Goal: Task Accomplishment & Management: Manage account settings

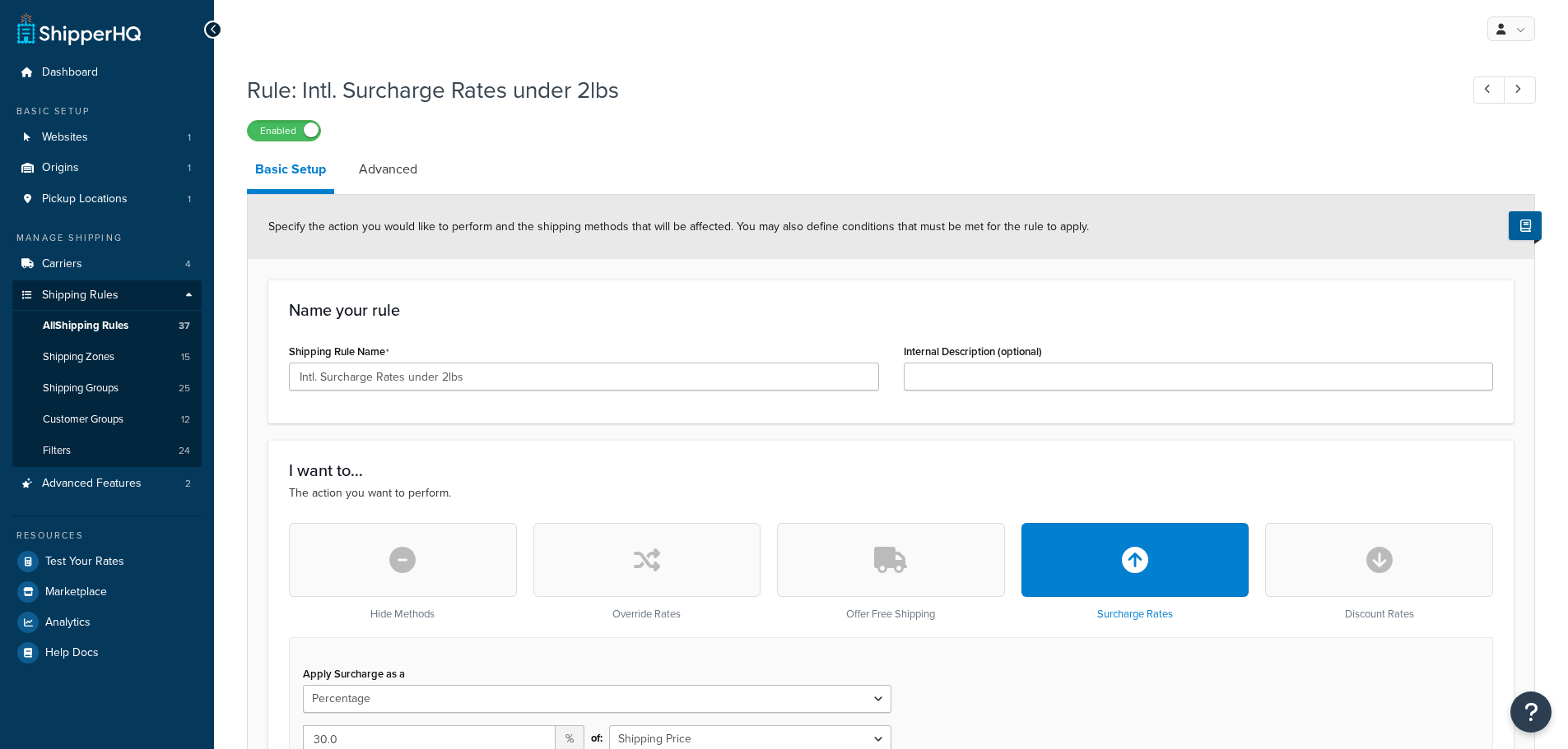
select select "PERCENTAGE"
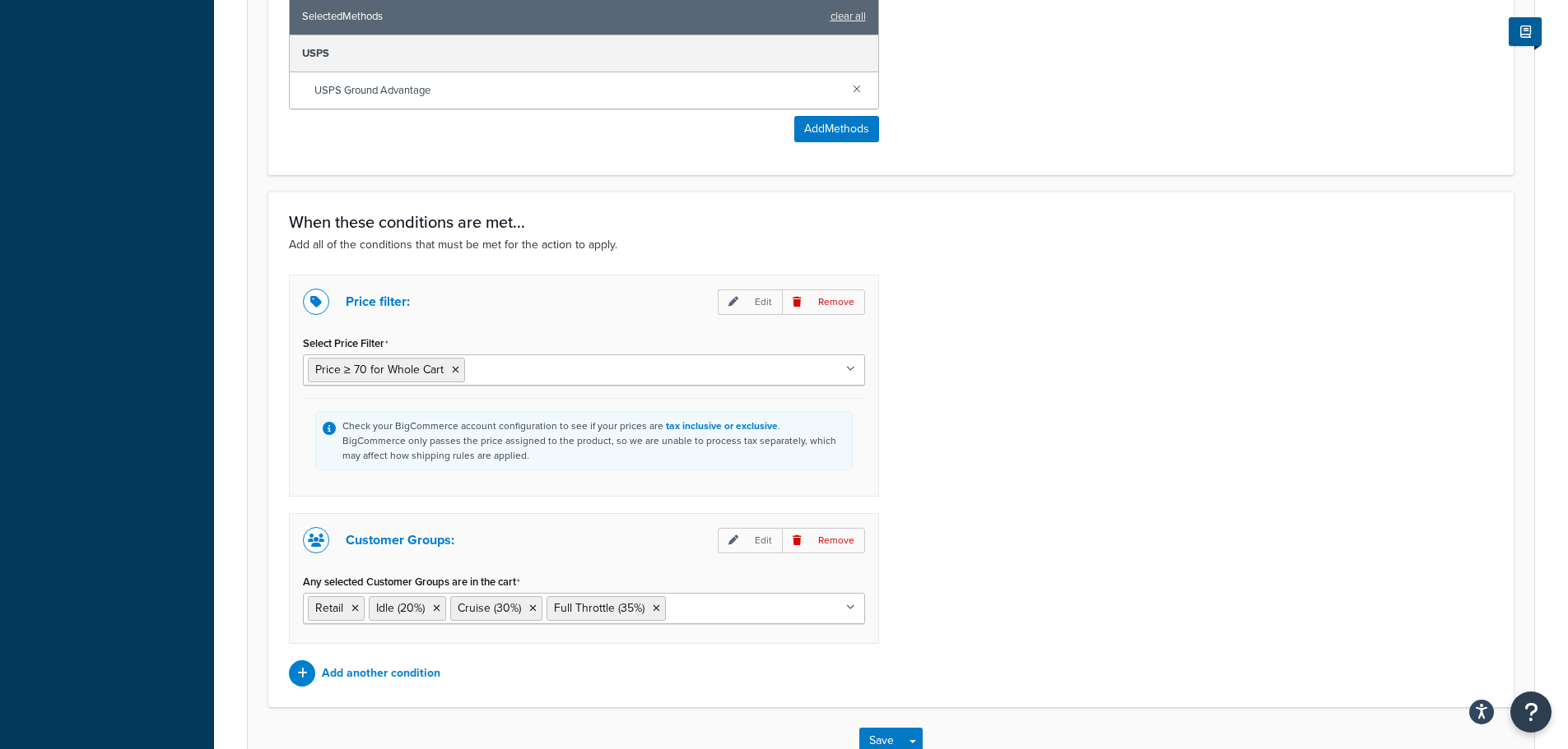
scroll to position [894, 0]
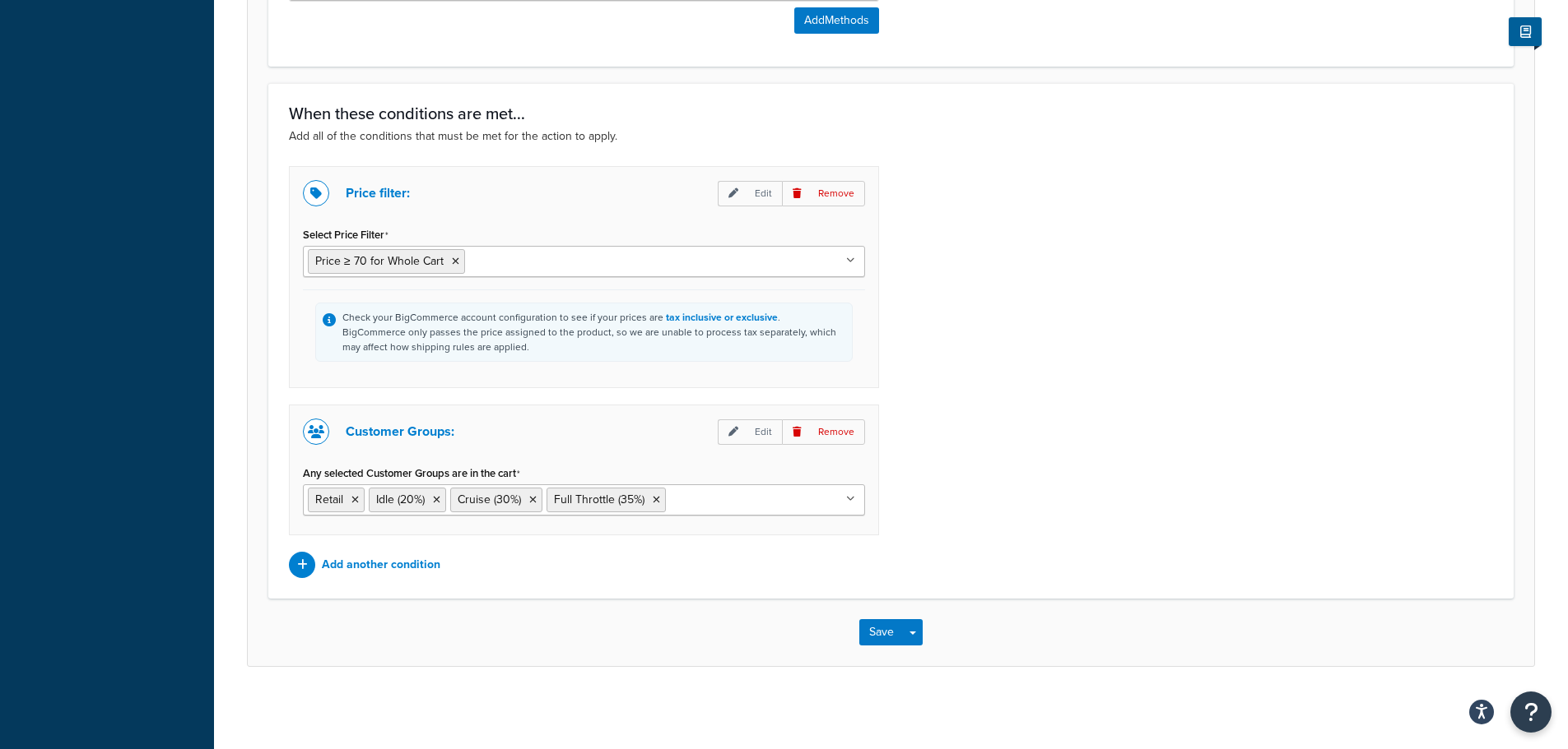
click at [695, 506] on input "Any selected Customer Groups are in the cart" at bounding box center [743, 499] width 146 height 18
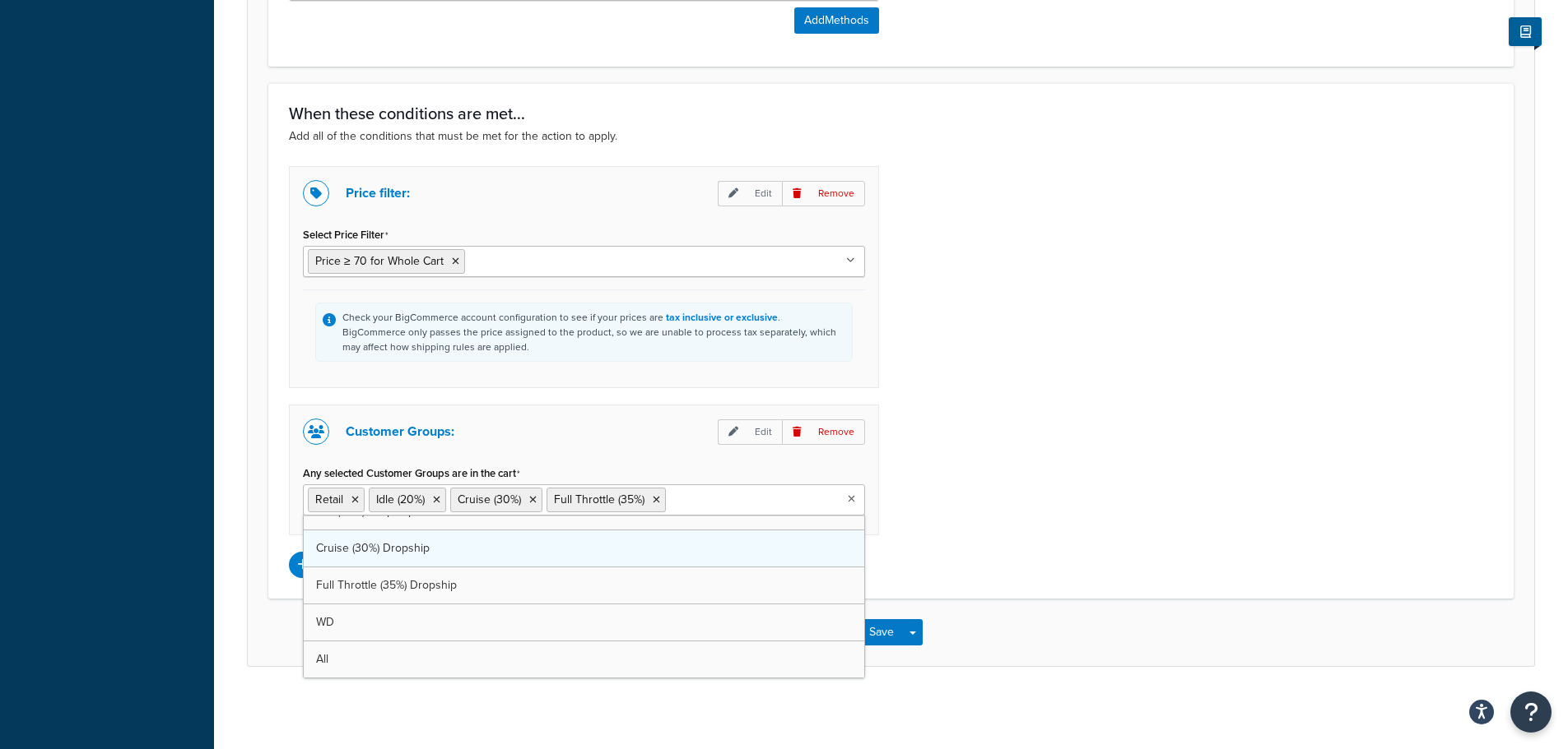
drag, startPoint x: 454, startPoint y: 629, endPoint x: 489, endPoint y: 629, distance: 35.0
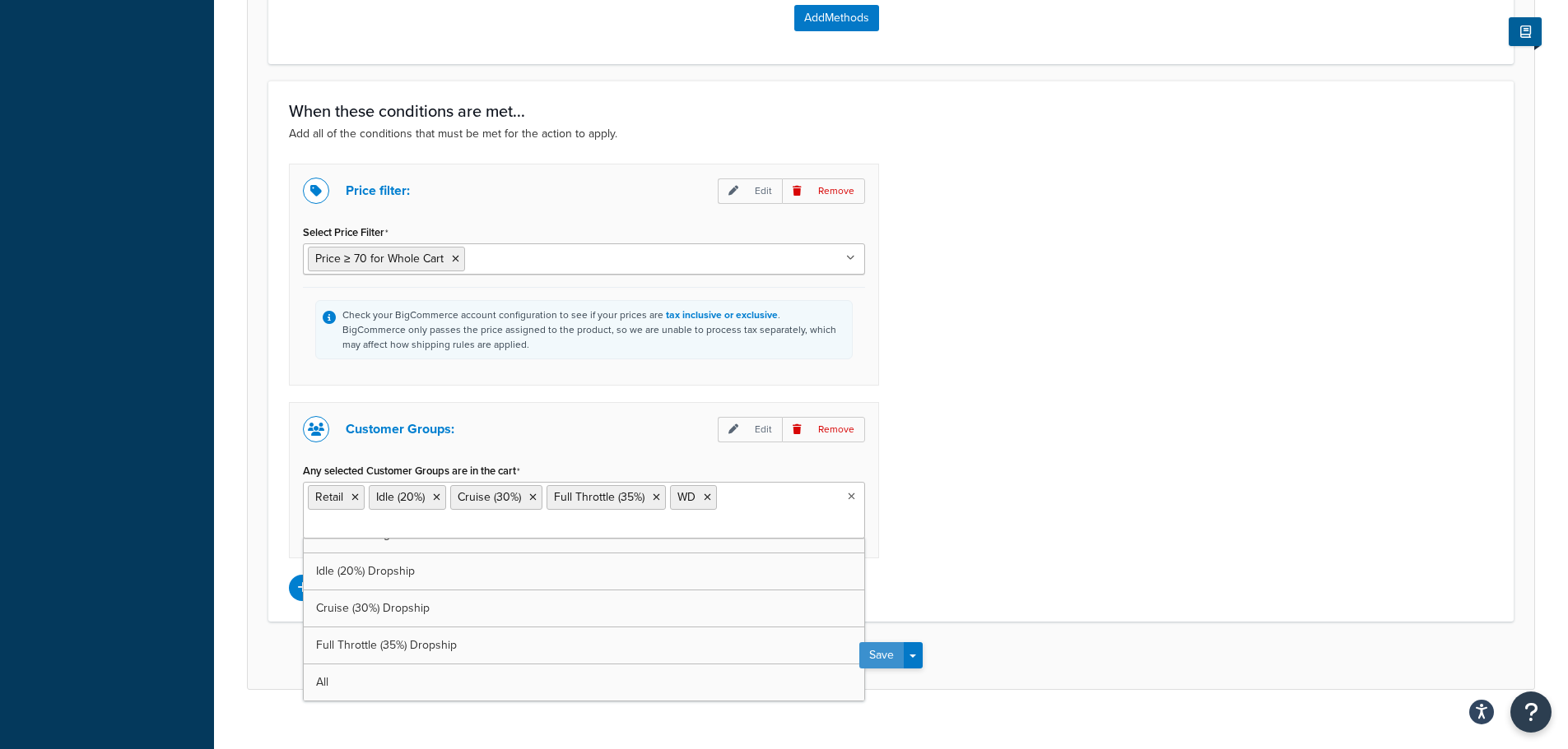
click at [892, 660] on button "Save" at bounding box center [881, 655] width 45 height 26
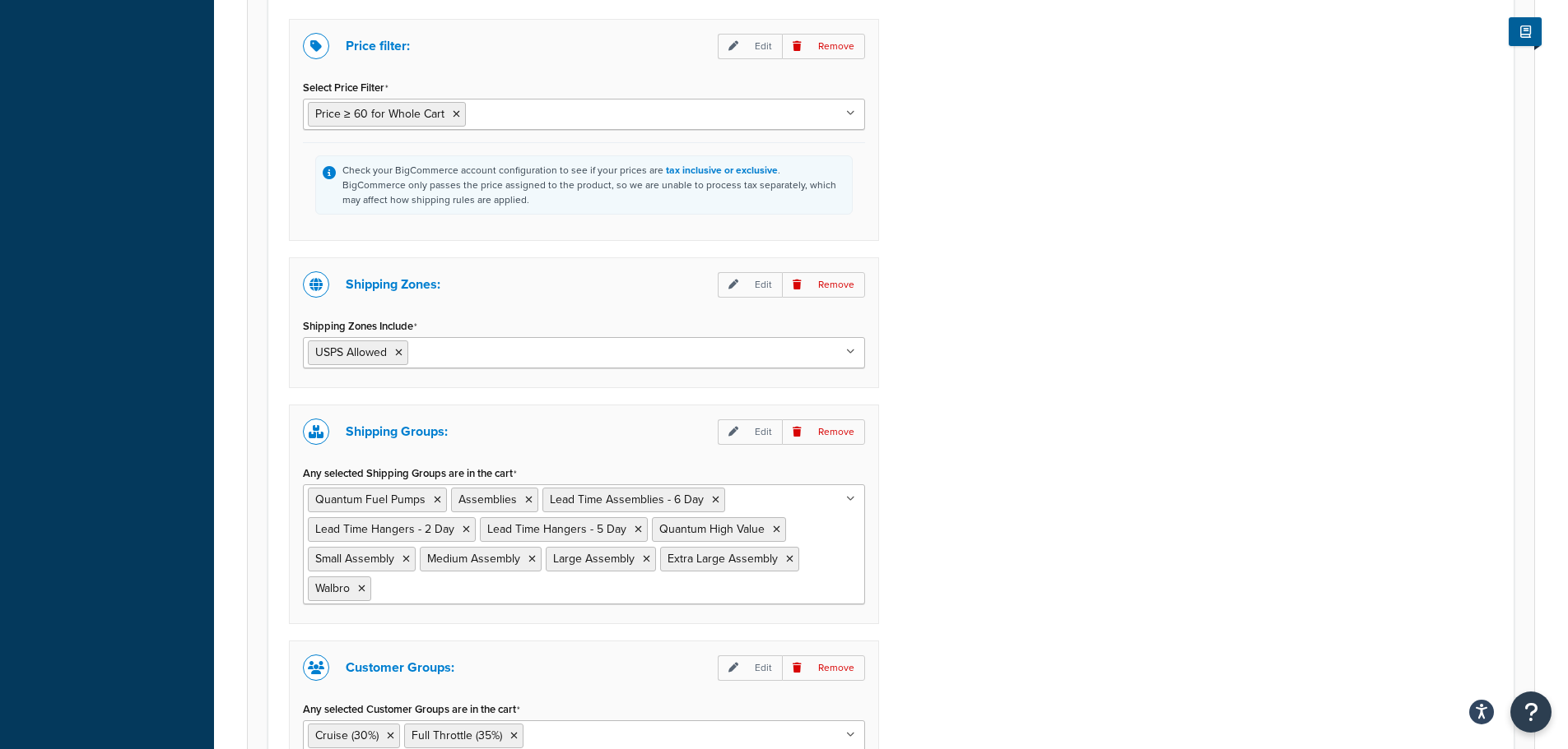
scroll to position [1390, 0]
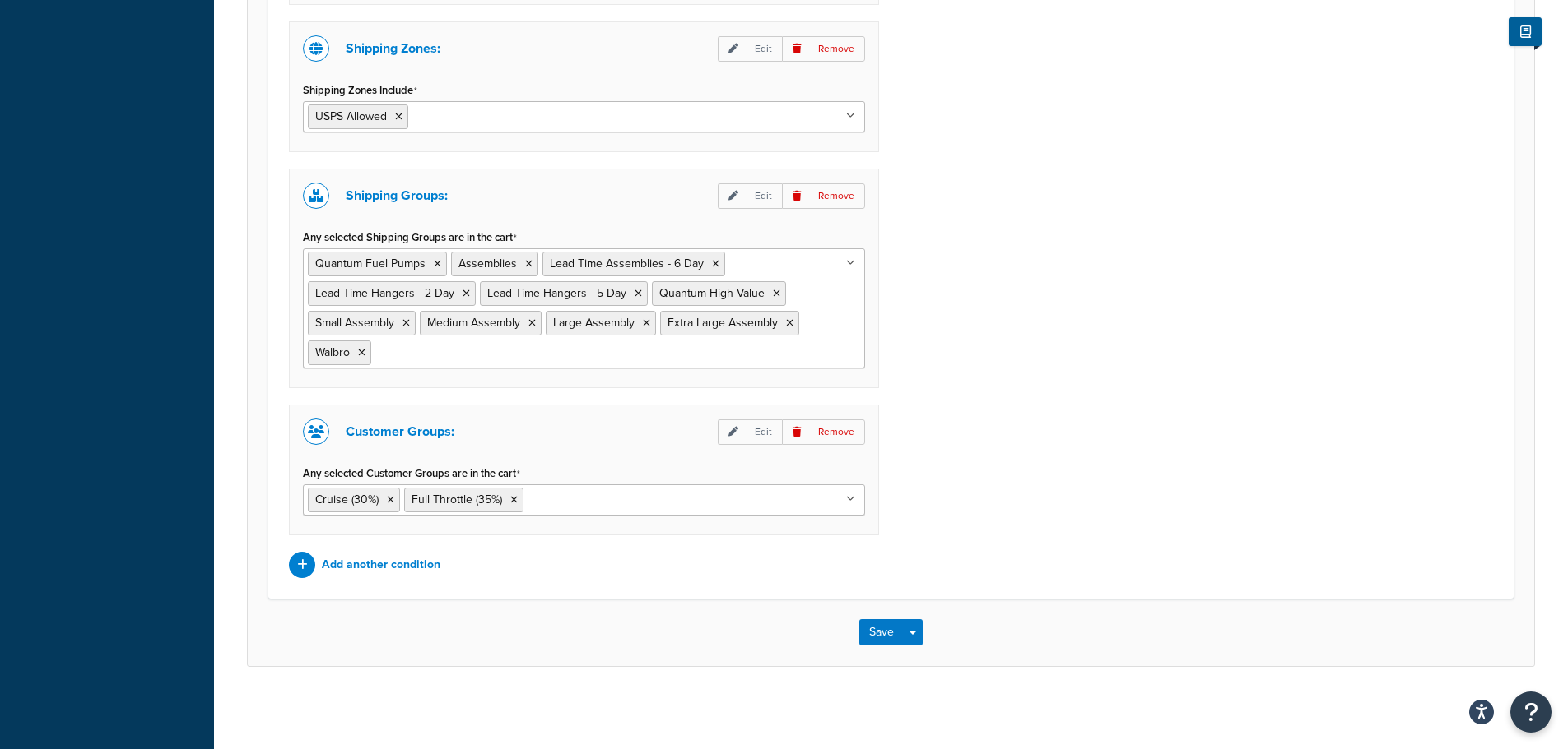
drag, startPoint x: 695, startPoint y: 490, endPoint x: 699, endPoint y: 500, distance: 10.8
click at [695, 490] on ul "Cruise (30%) Full Throttle (35%)" at bounding box center [583, 500] width 562 height 31
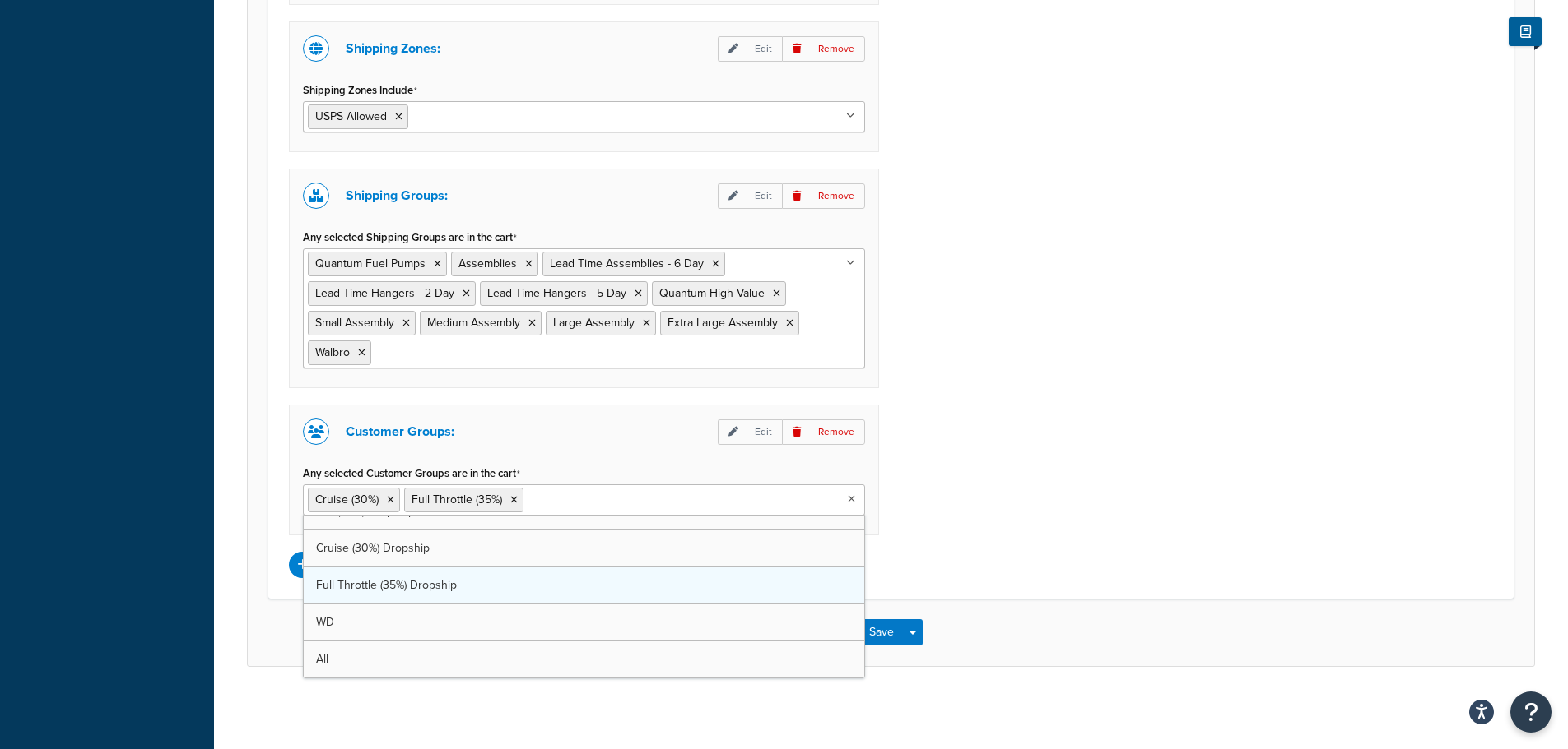
scroll to position [169, 0]
click at [886, 635] on button "Save" at bounding box center [881, 632] width 45 height 26
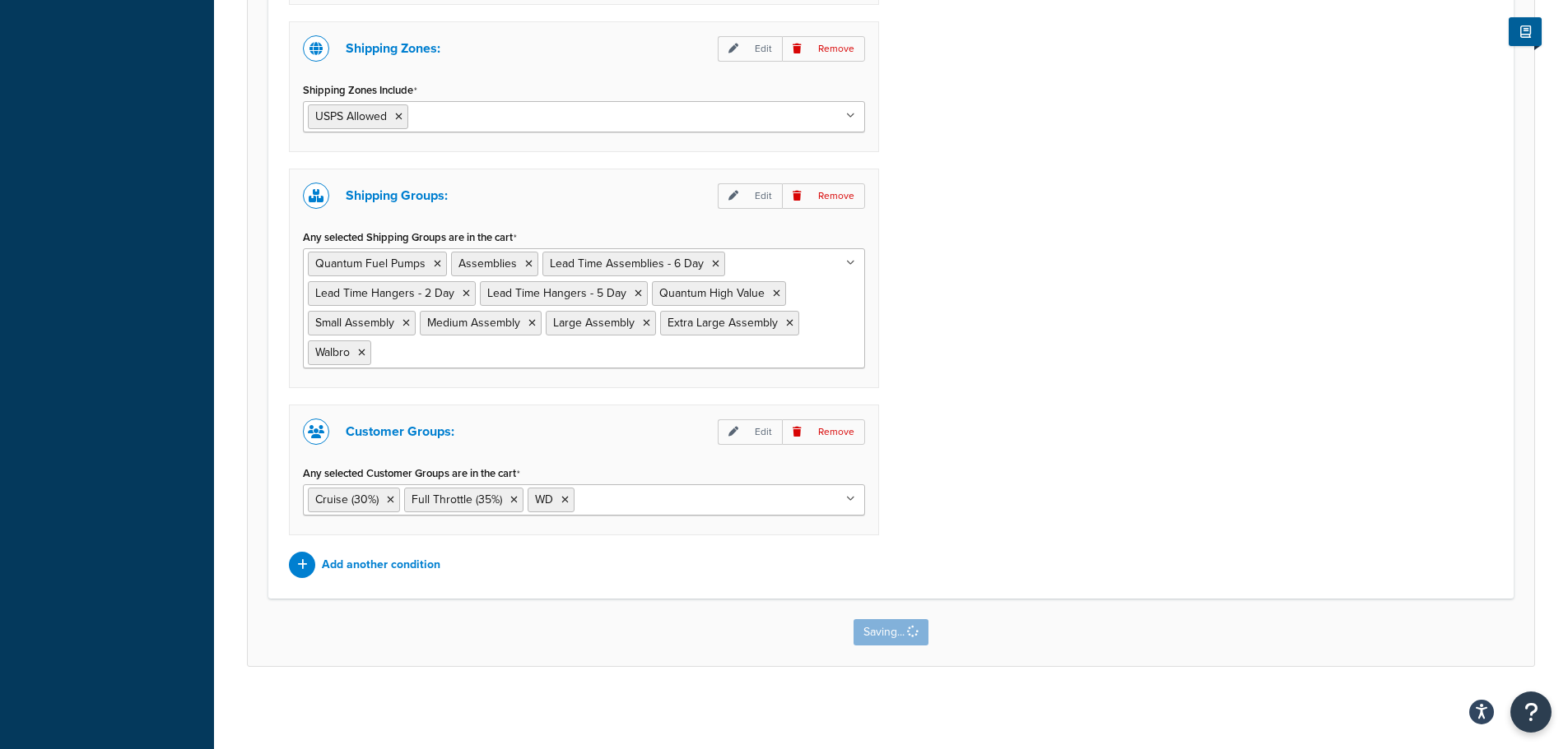
scroll to position [0, 0]
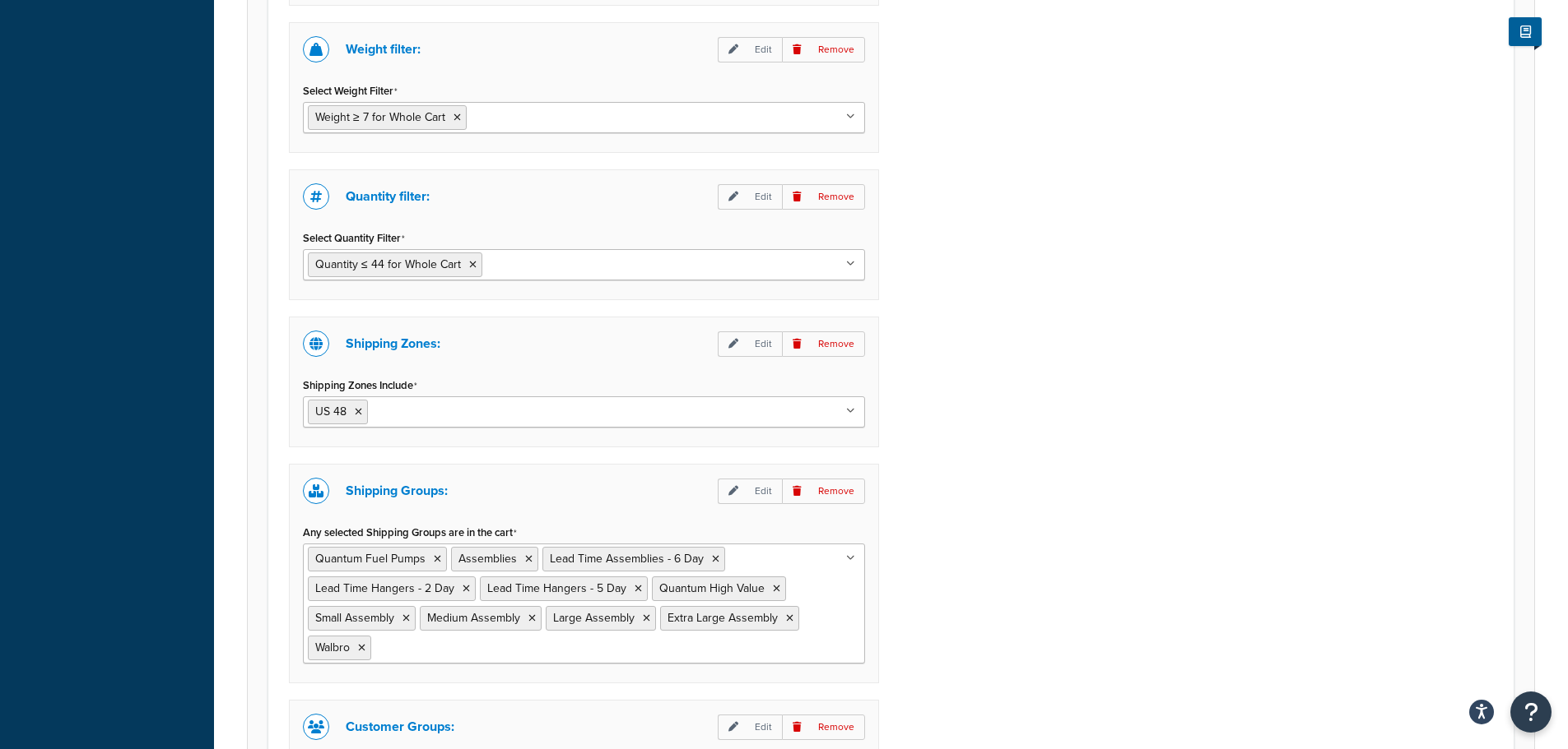
scroll to position [1563, 0]
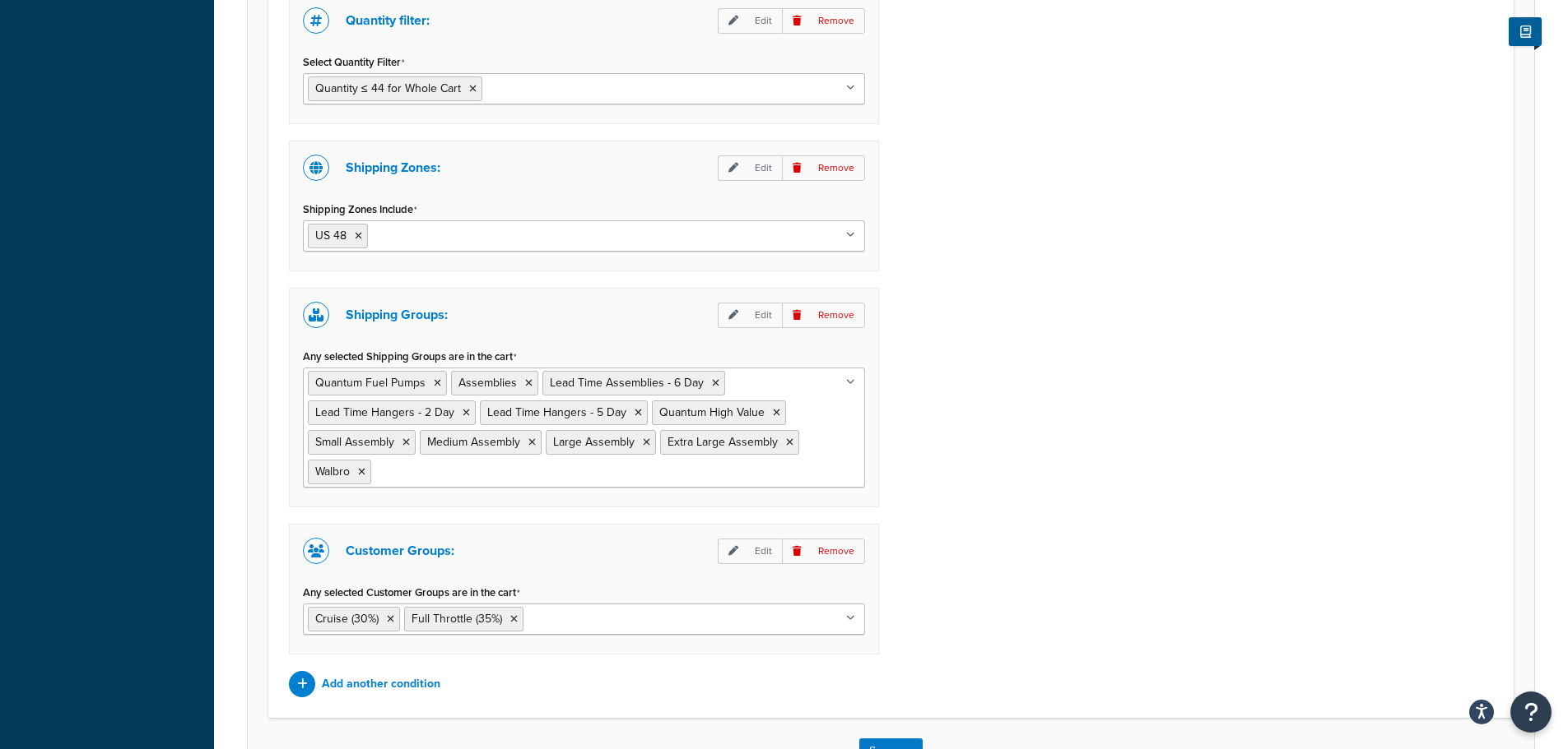
click at [654, 627] on input "Any selected Customer Groups are in the cart" at bounding box center [600, 618] width 146 height 18
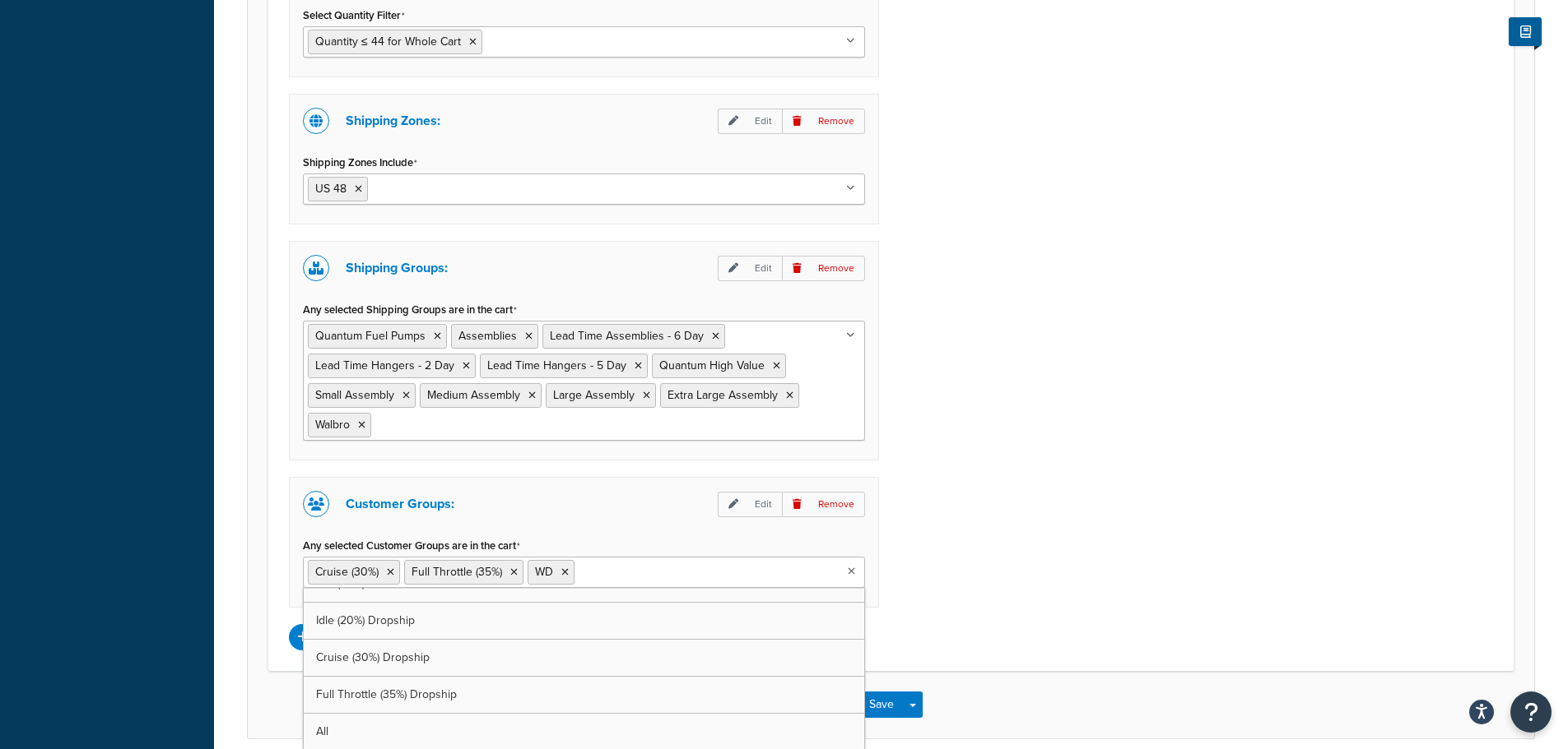
scroll to position [1684, 0]
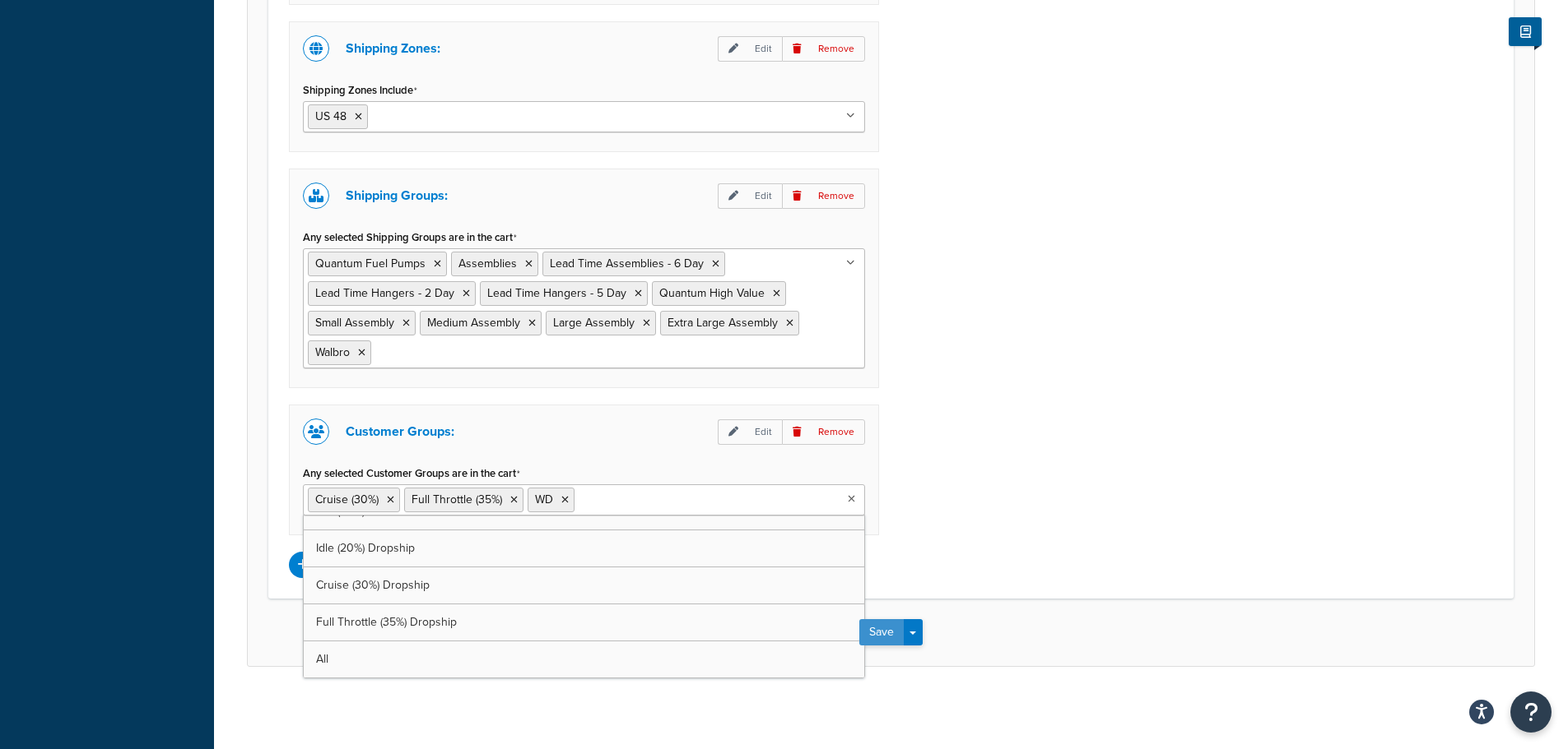
click at [883, 630] on button "Save" at bounding box center [881, 632] width 45 height 26
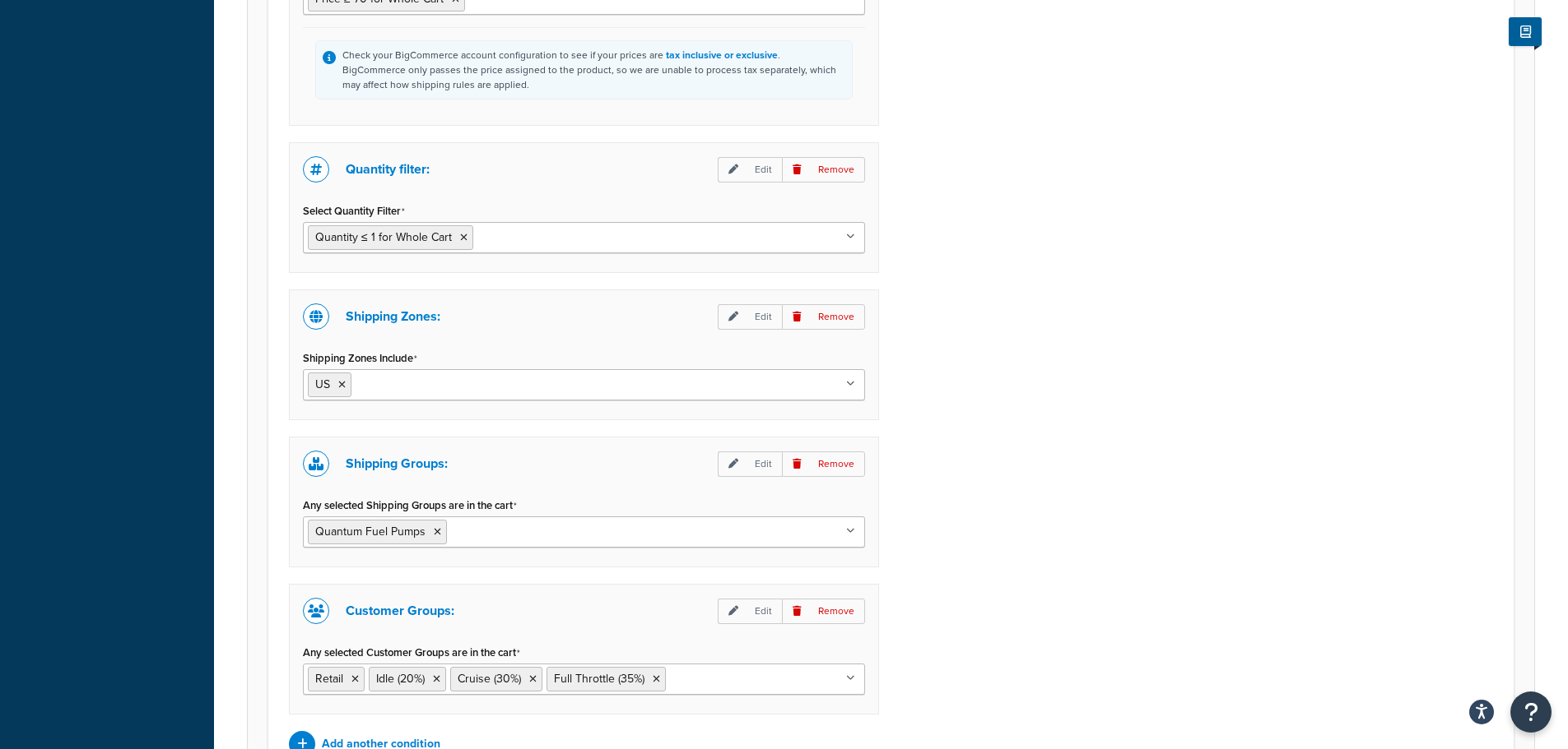
scroll to position [1480, 0]
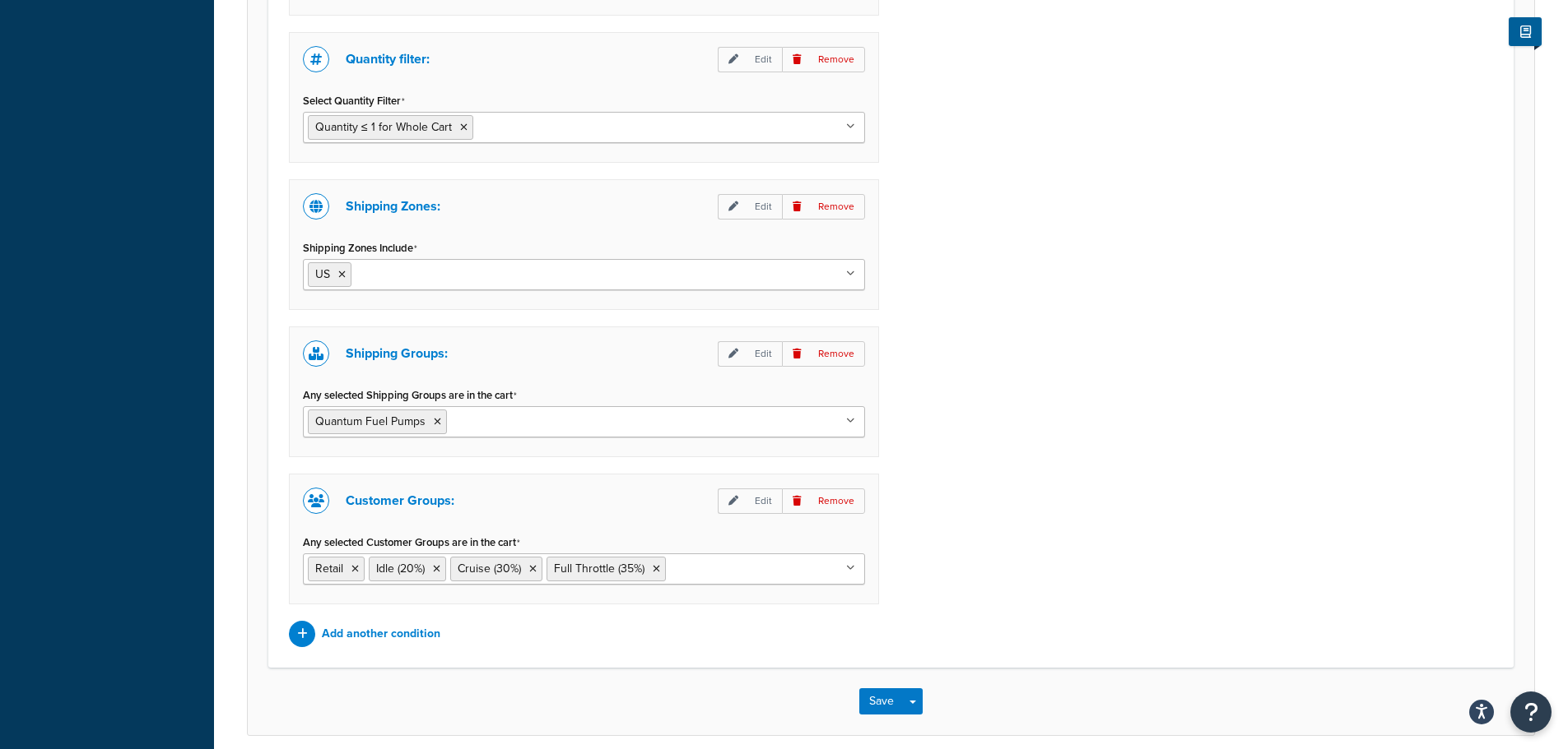
click at [721, 570] on input "Any selected Customer Groups are in the cart" at bounding box center [743, 568] width 146 height 18
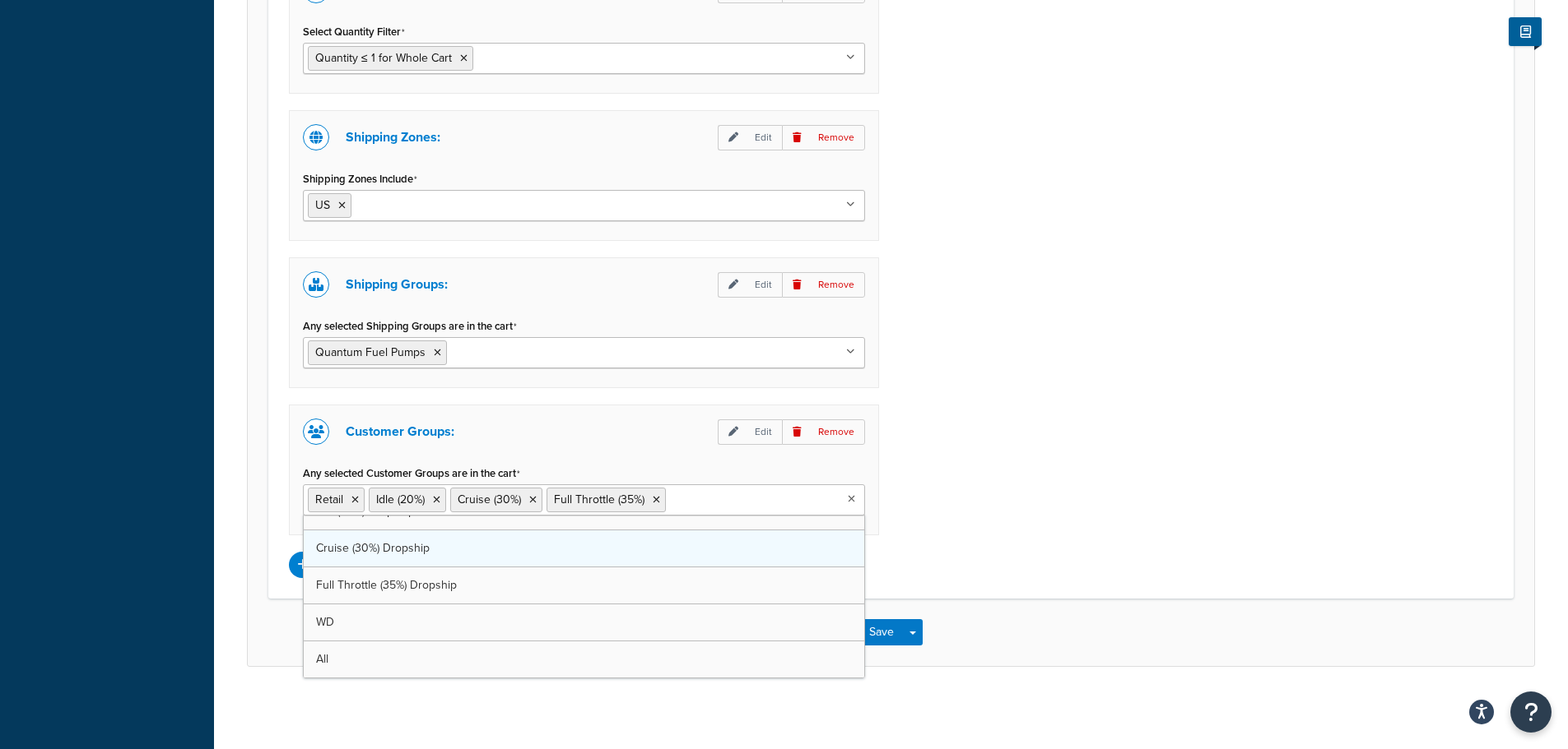
scroll to position [95, 0]
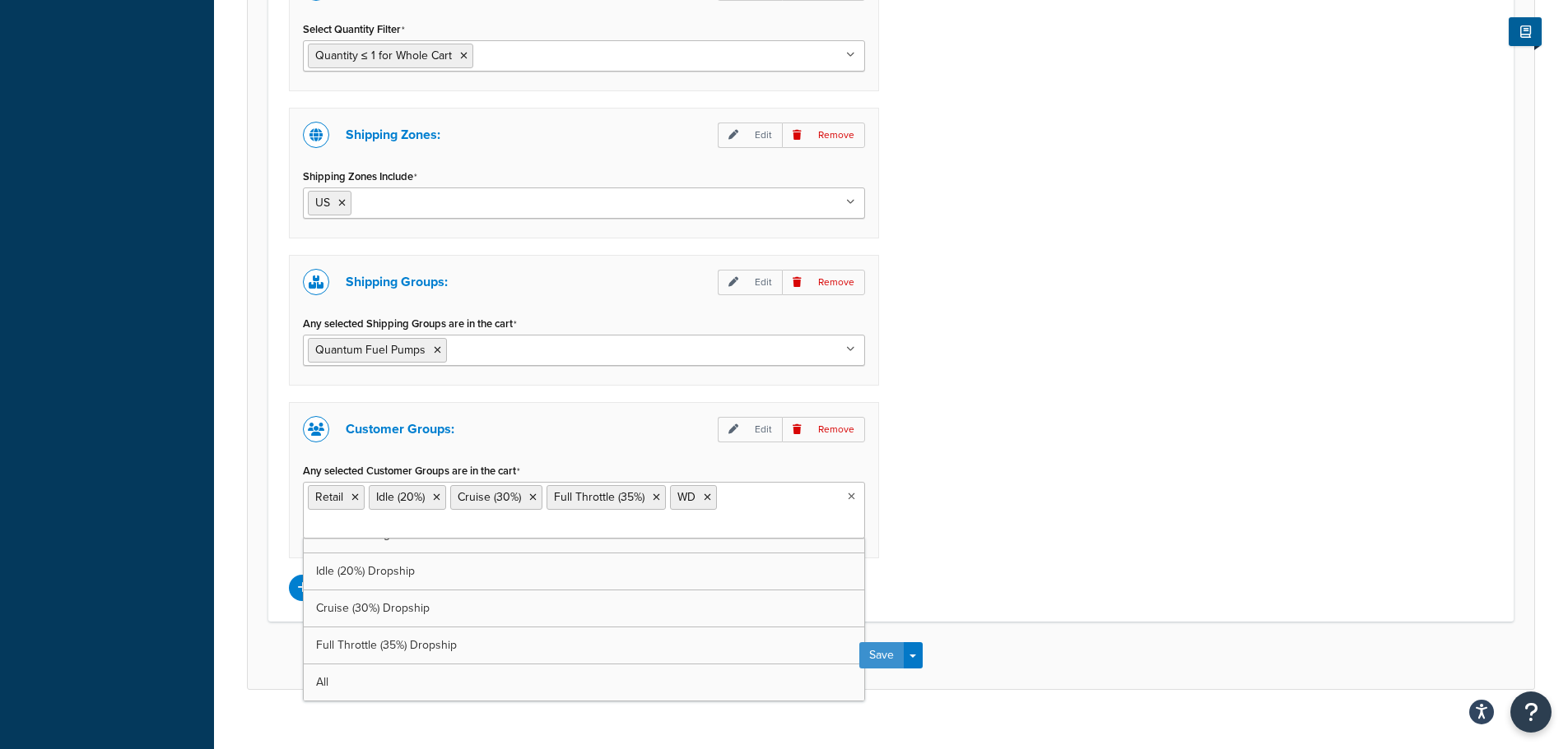
click at [885, 655] on button "Save" at bounding box center [881, 655] width 45 height 26
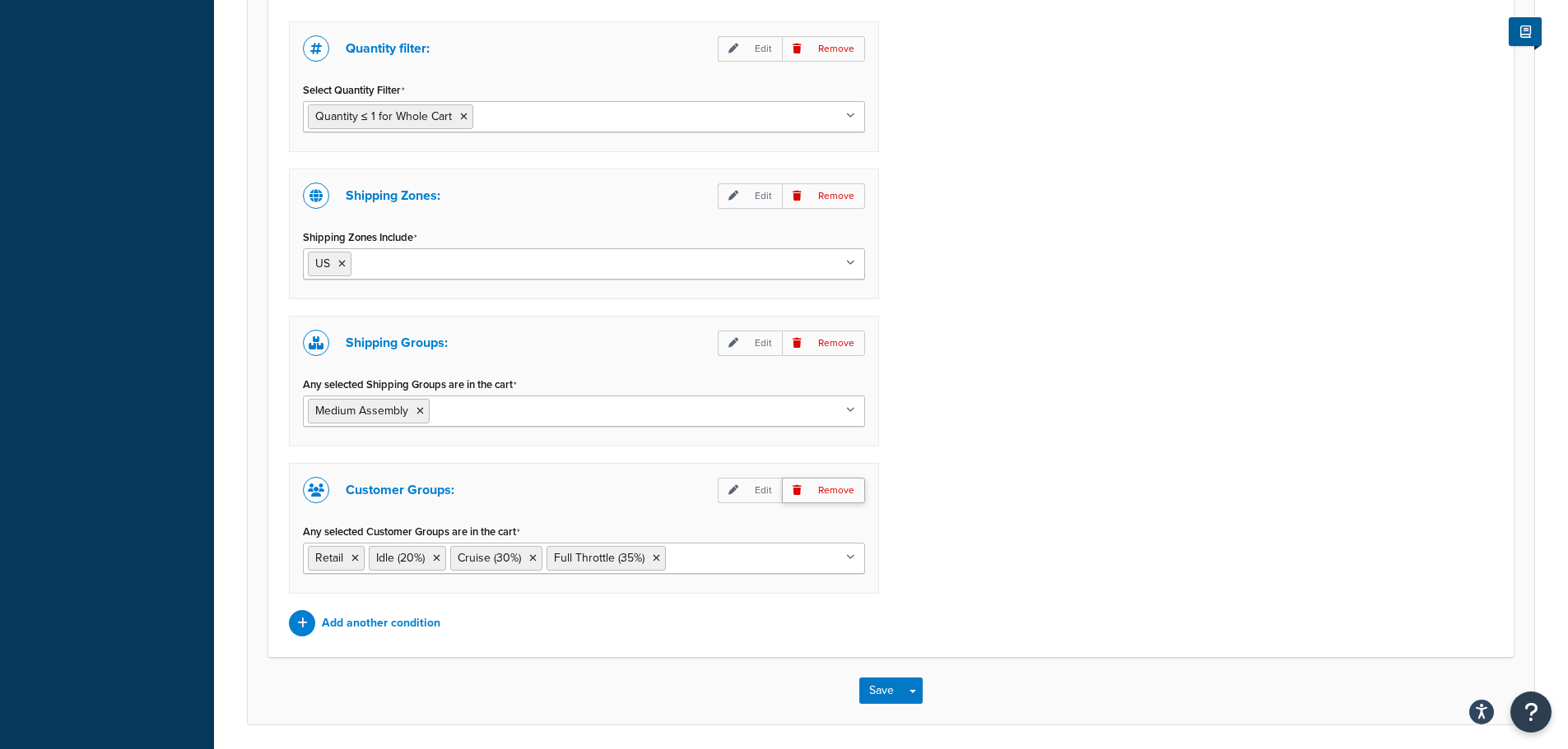
scroll to position [1313, 0]
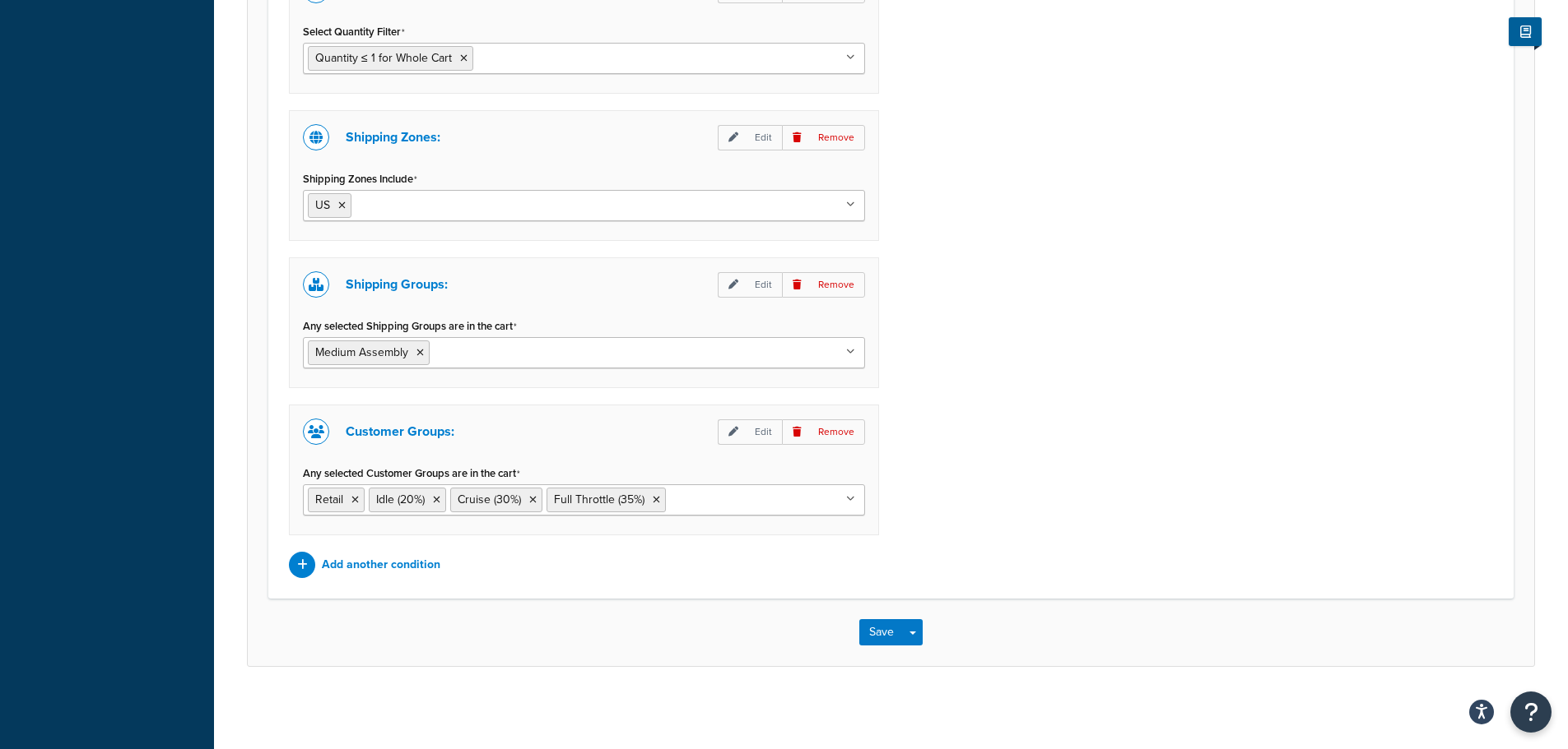
click at [745, 513] on ul "Retail Idle (20%) Cruise (30%) Full Throttle (35%)" at bounding box center [583, 500] width 562 height 31
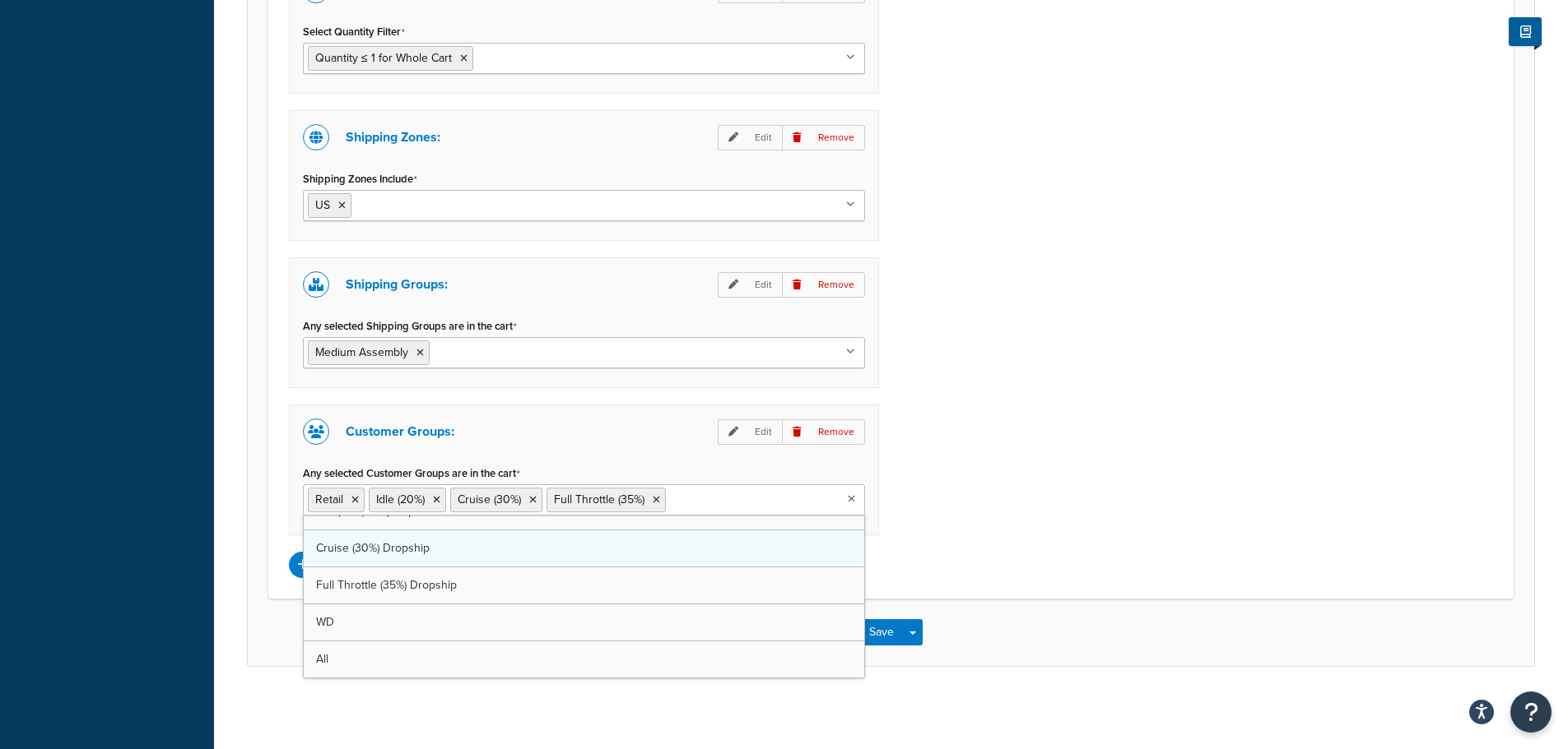
drag, startPoint x: 704, startPoint y: 617, endPoint x: 724, endPoint y: 622, distance: 20.6
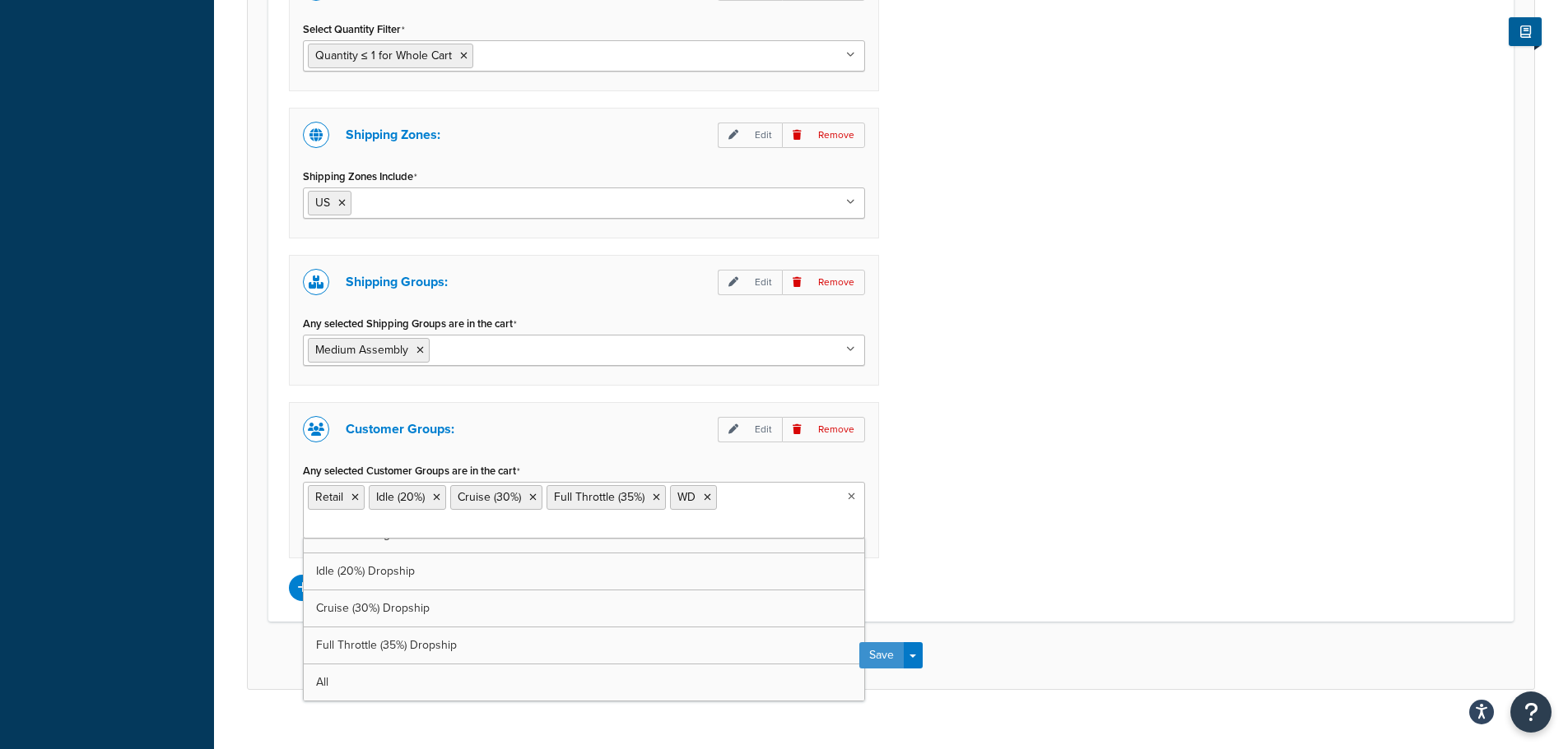
click at [888, 665] on button "Save" at bounding box center [881, 655] width 45 height 26
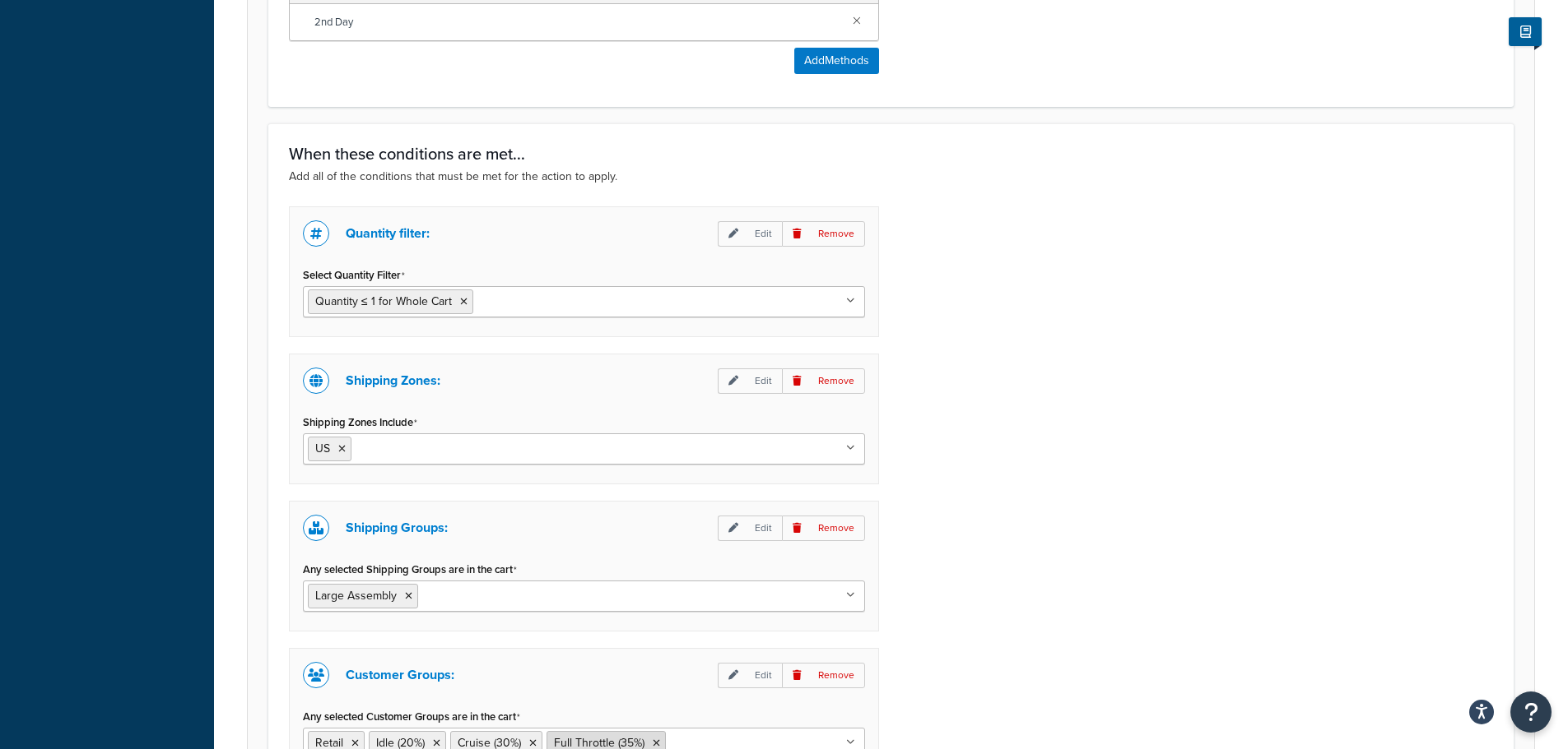
scroll to position [1233, 0]
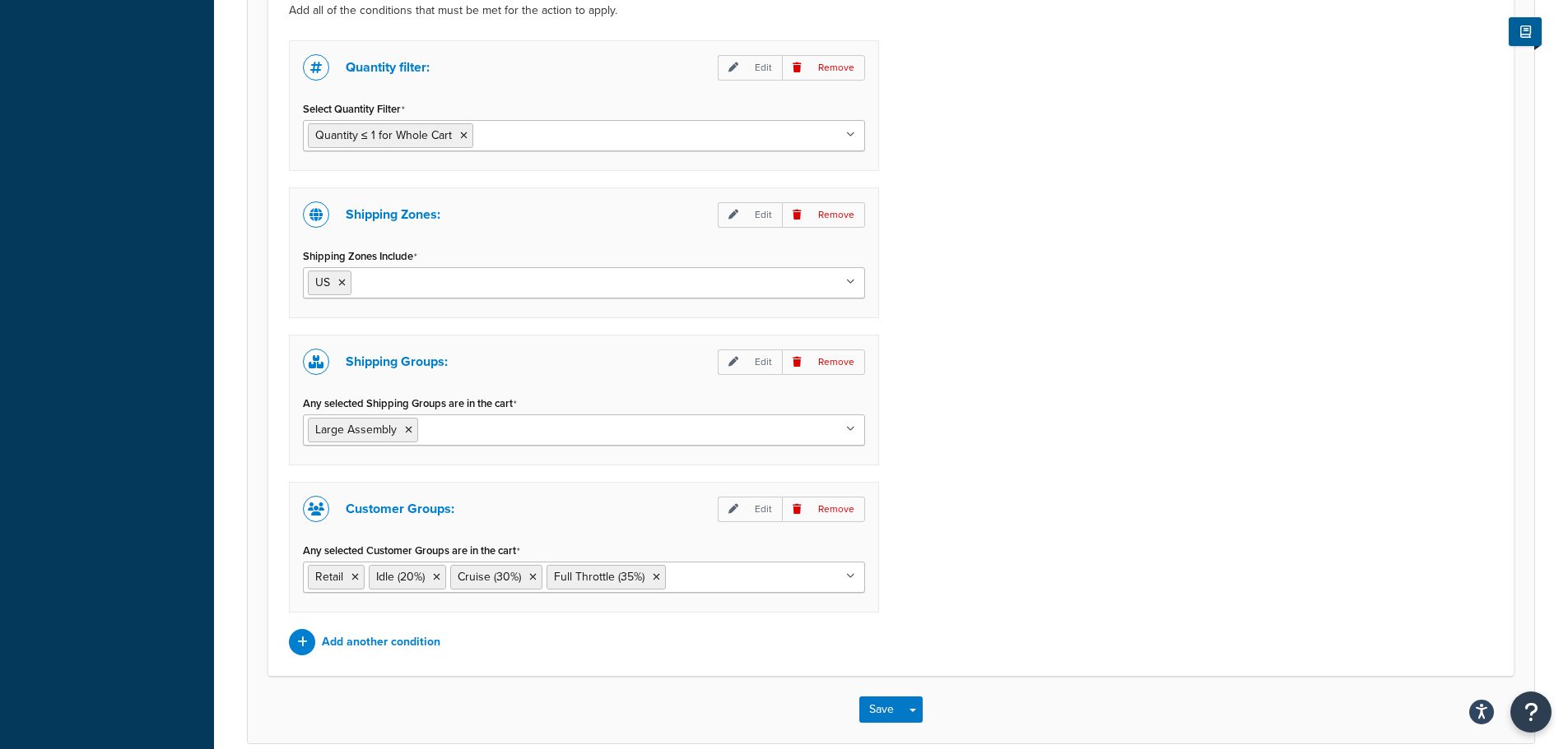
click at [749, 586] on input "Any selected Customer Groups are in the cart" at bounding box center [743, 576] width 146 height 18
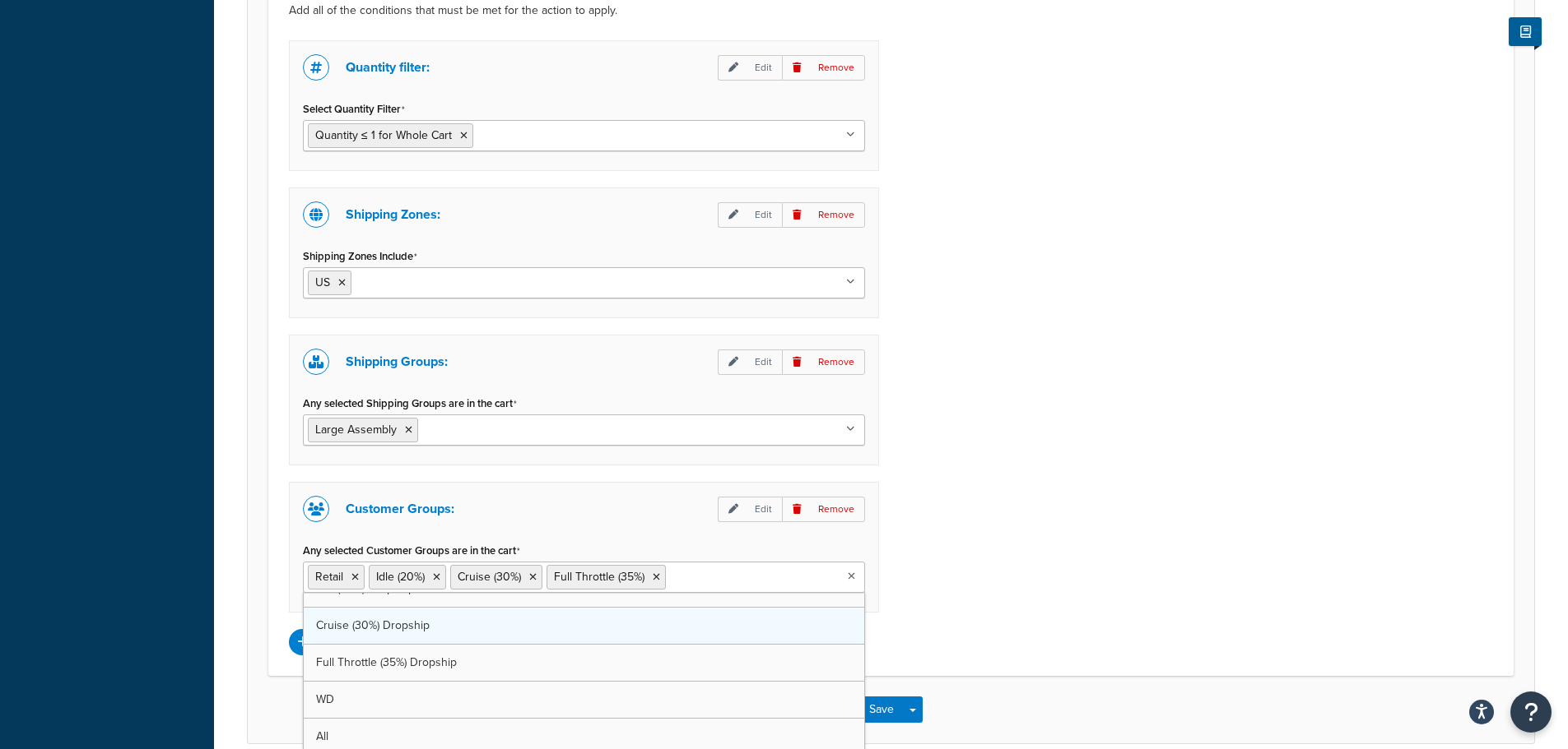
scroll to position [95, 0]
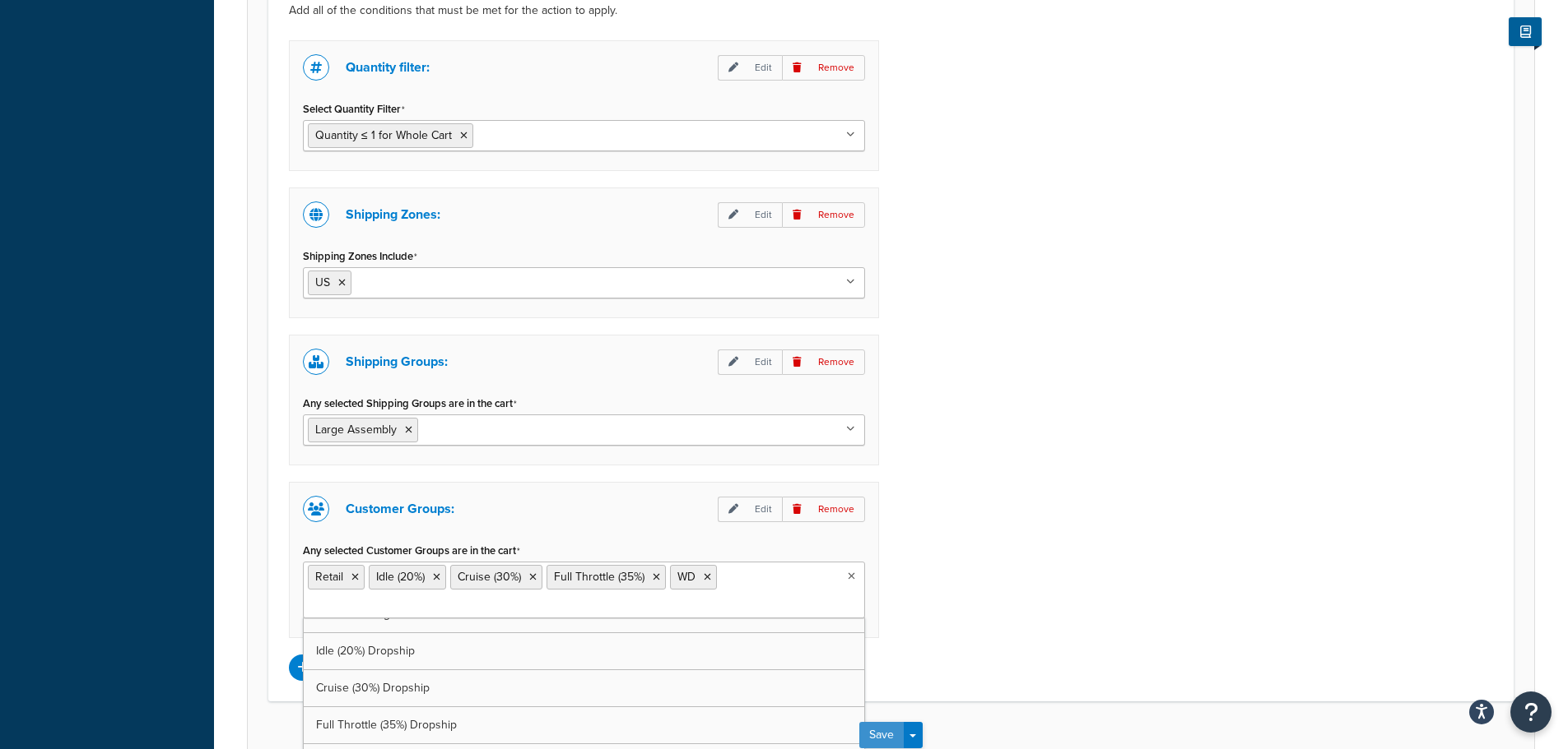
click at [891, 741] on button "Save" at bounding box center [881, 735] width 45 height 26
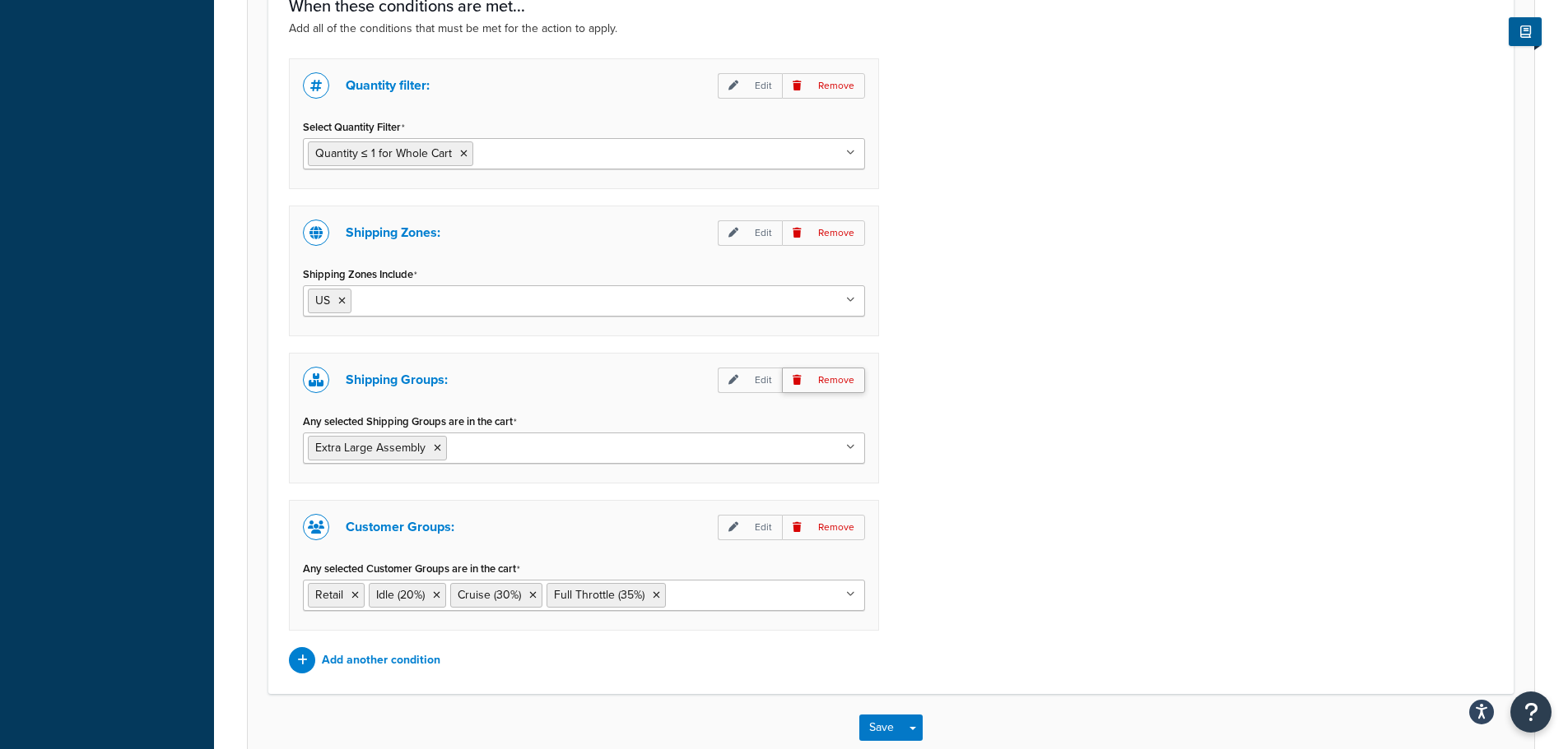
scroll to position [1313, 0]
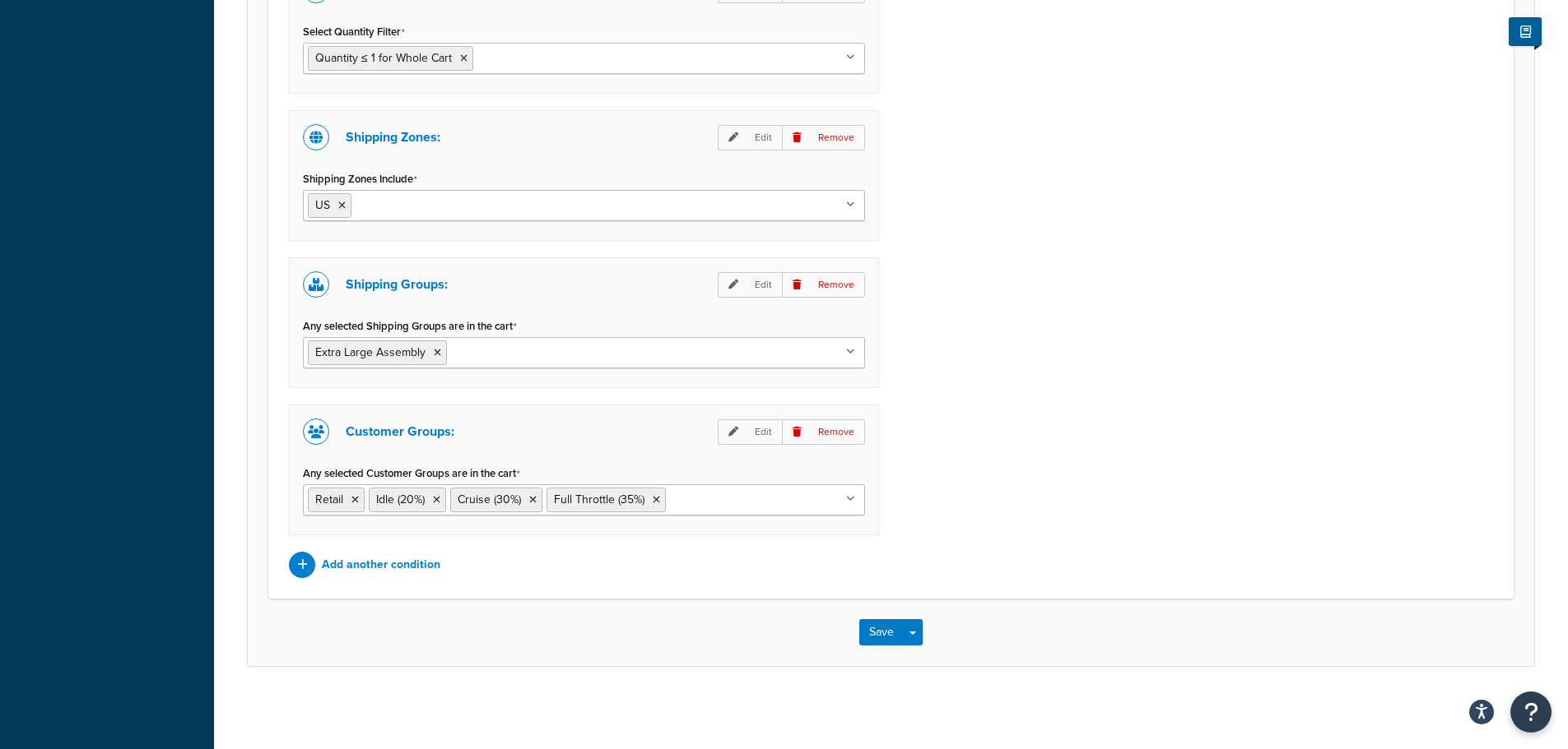
click at [754, 500] on input "Any selected Customer Groups are in the cart" at bounding box center [743, 499] width 146 height 18
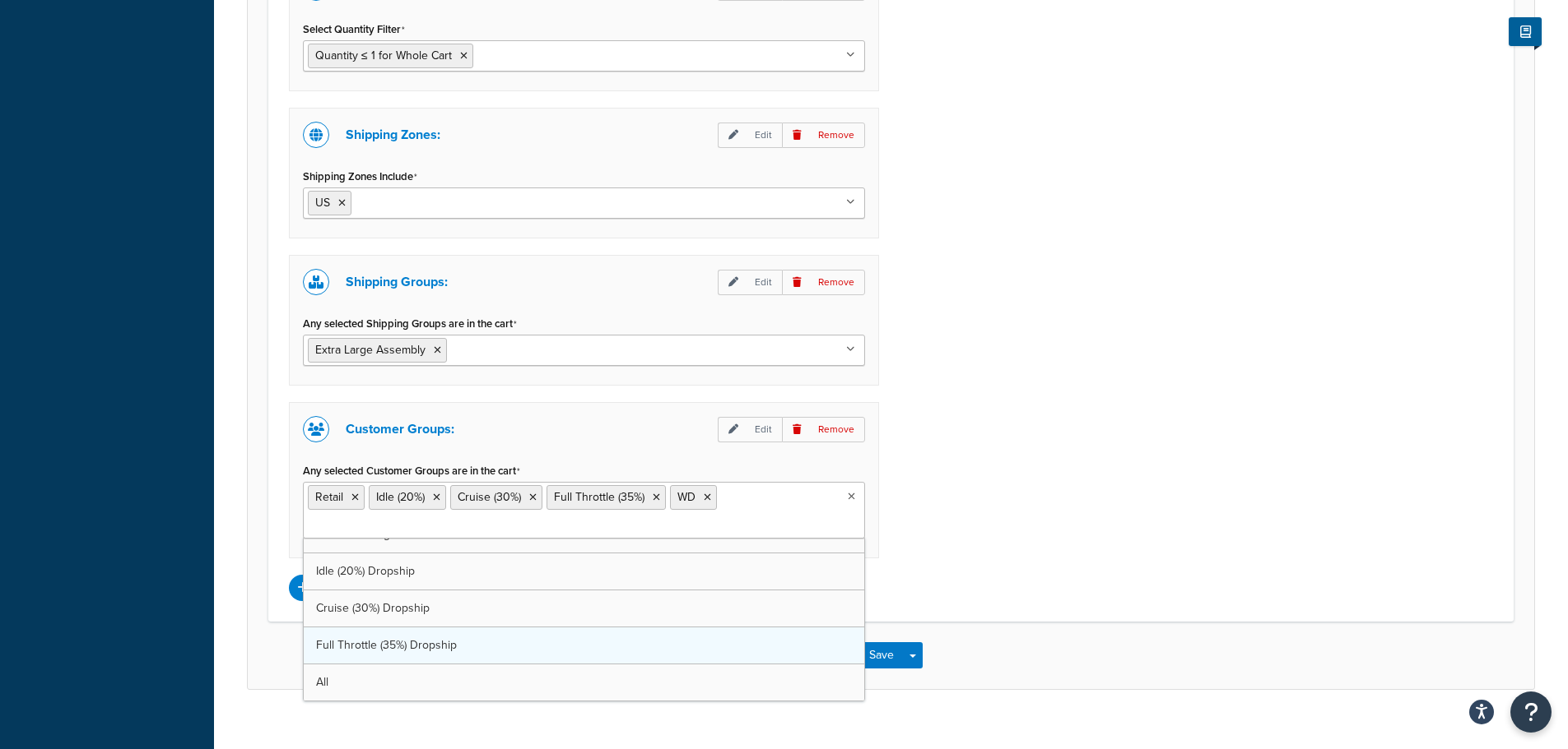
scroll to position [95, 0]
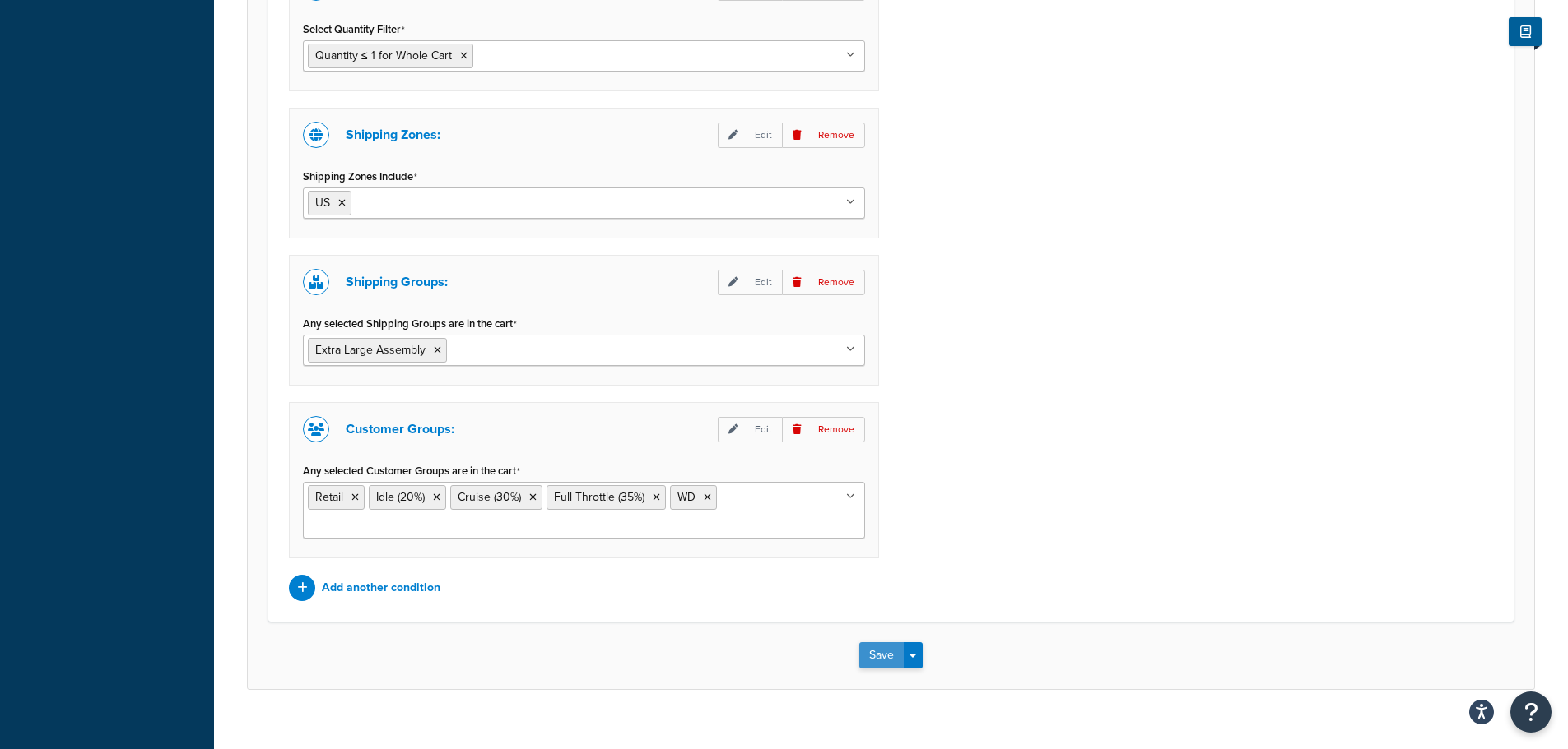
click at [893, 666] on button "Save" at bounding box center [881, 655] width 45 height 26
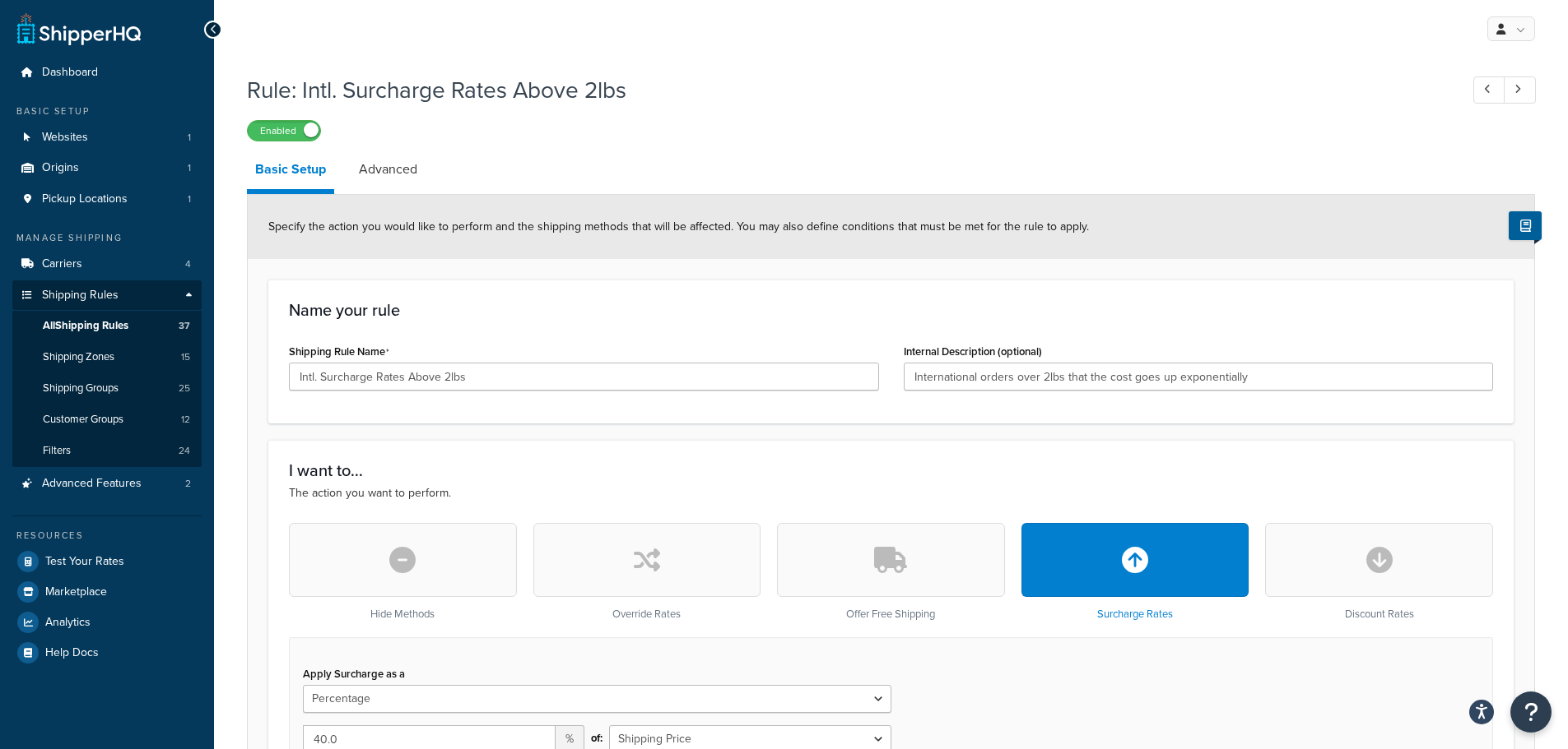
select select "PERCENTAGE"
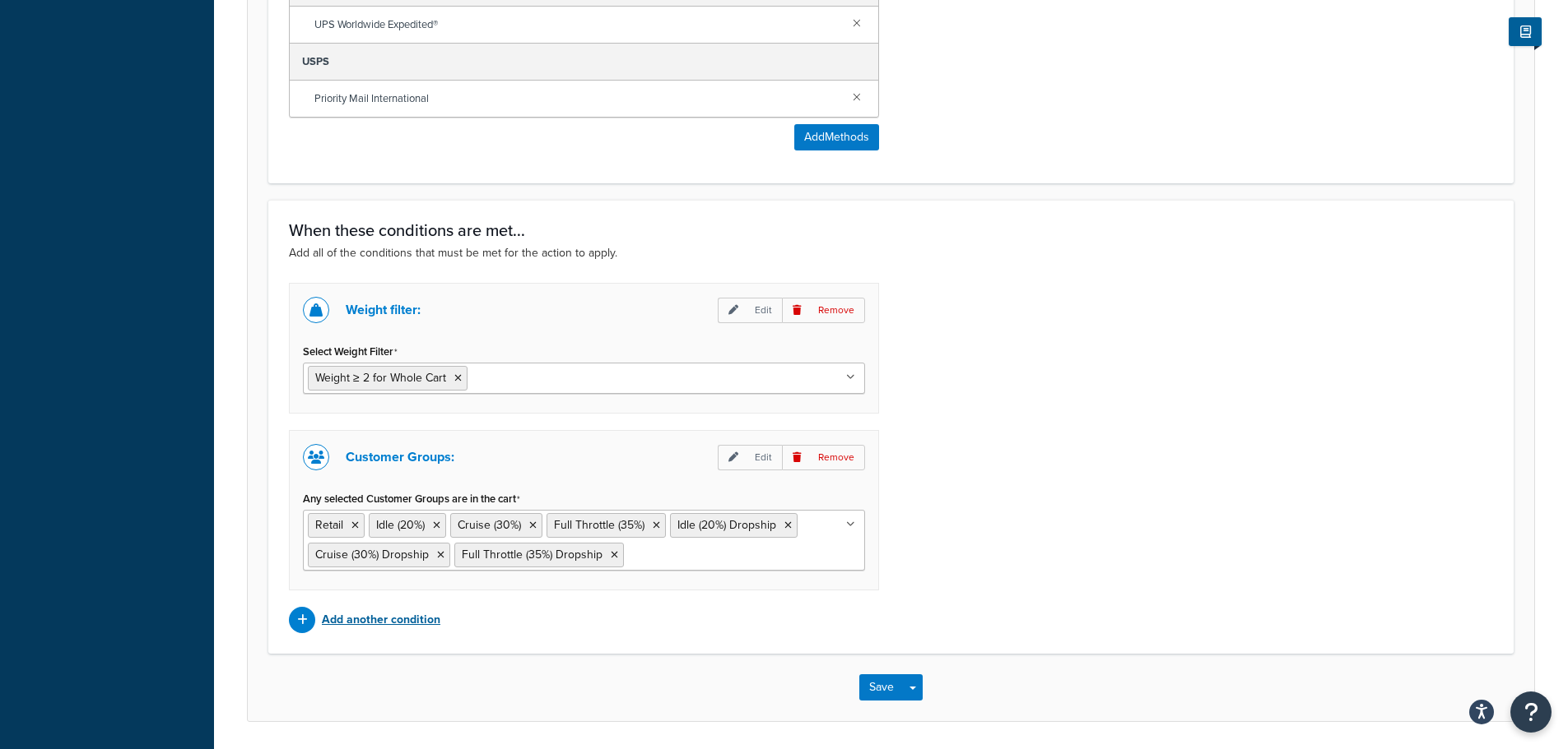
scroll to position [1271, 0]
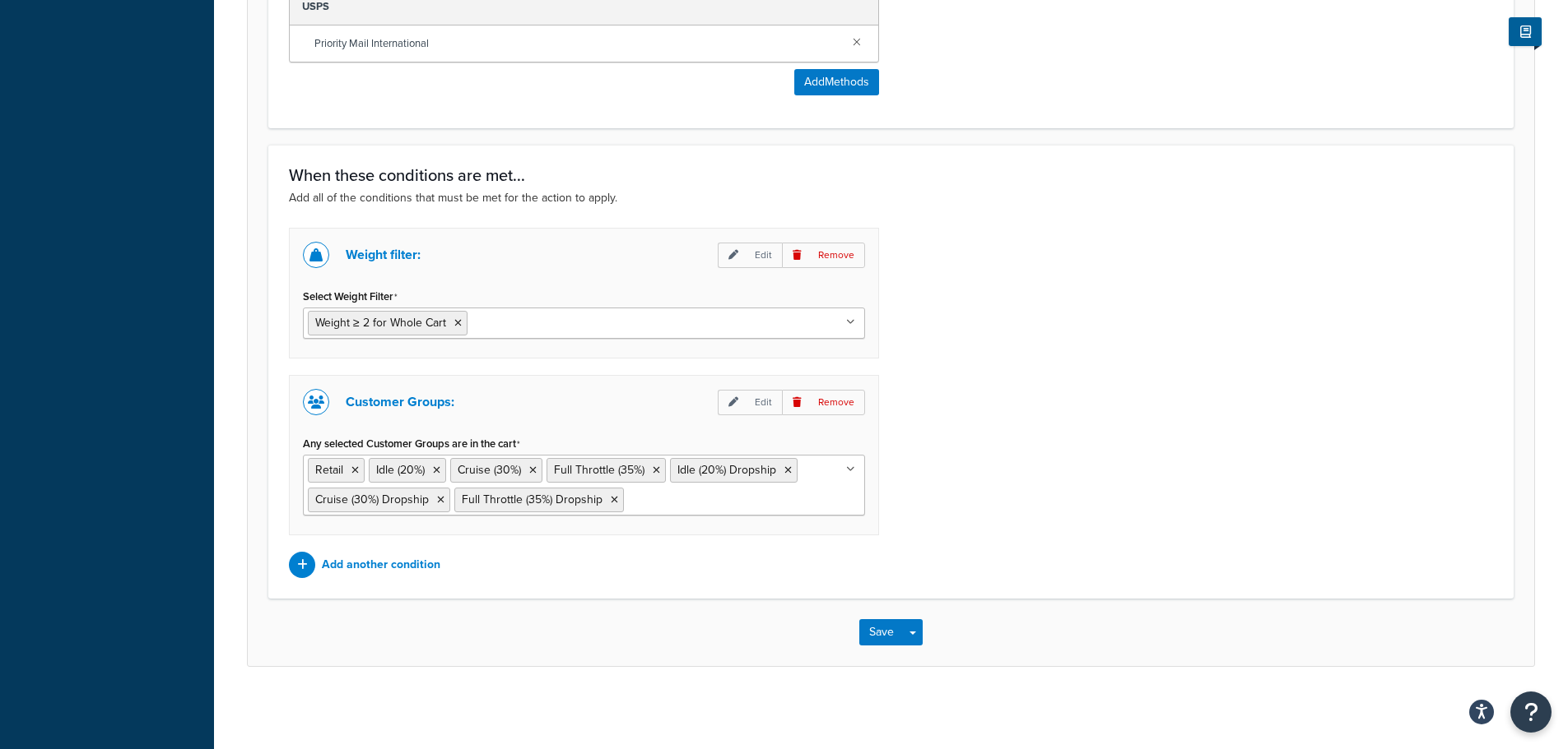
click at [742, 497] on input "Any selected Customer Groups are in the cart" at bounding box center [701, 499] width 146 height 18
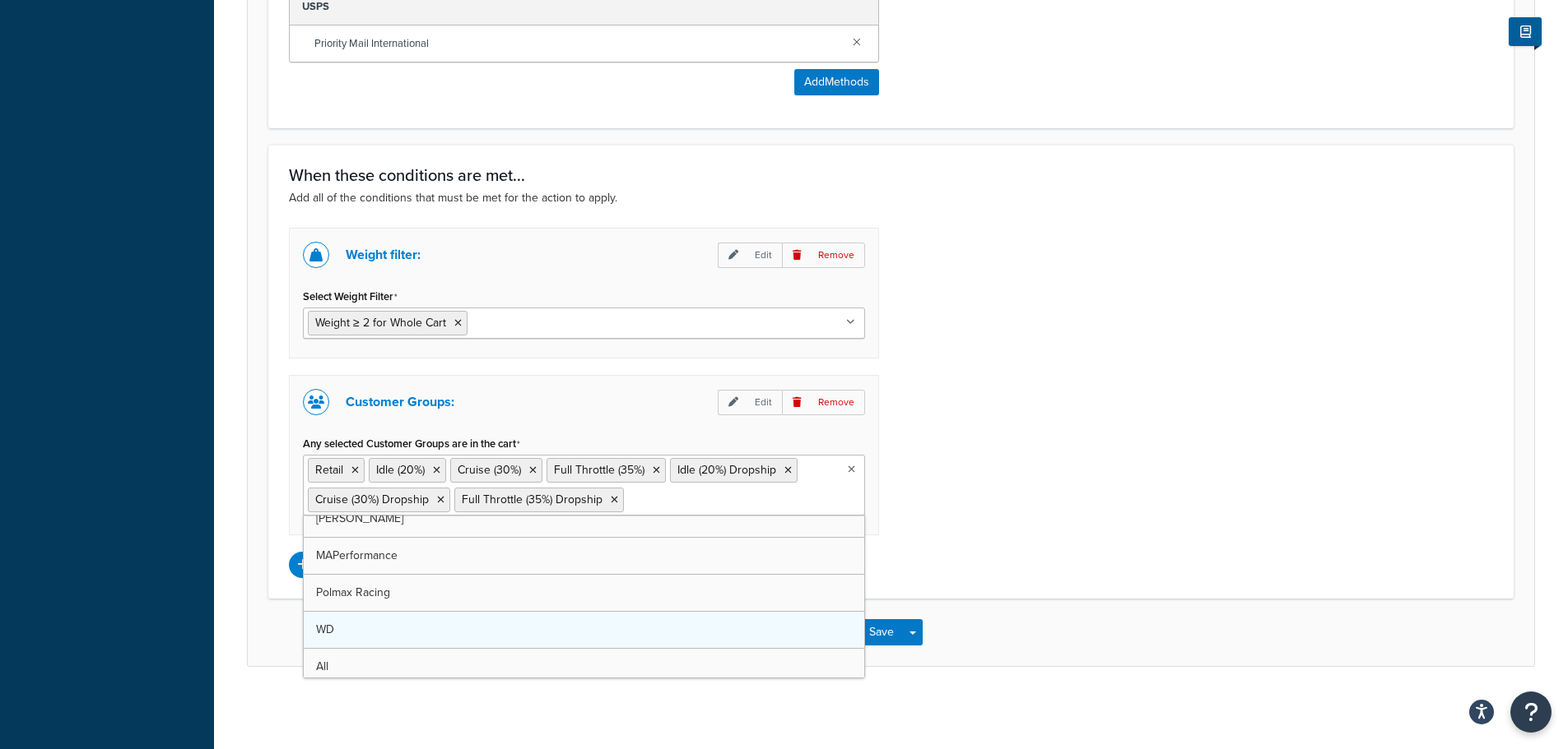
scroll to position [21, 0]
drag, startPoint x: 731, startPoint y: 631, endPoint x: 749, endPoint y: 638, distance: 19.3
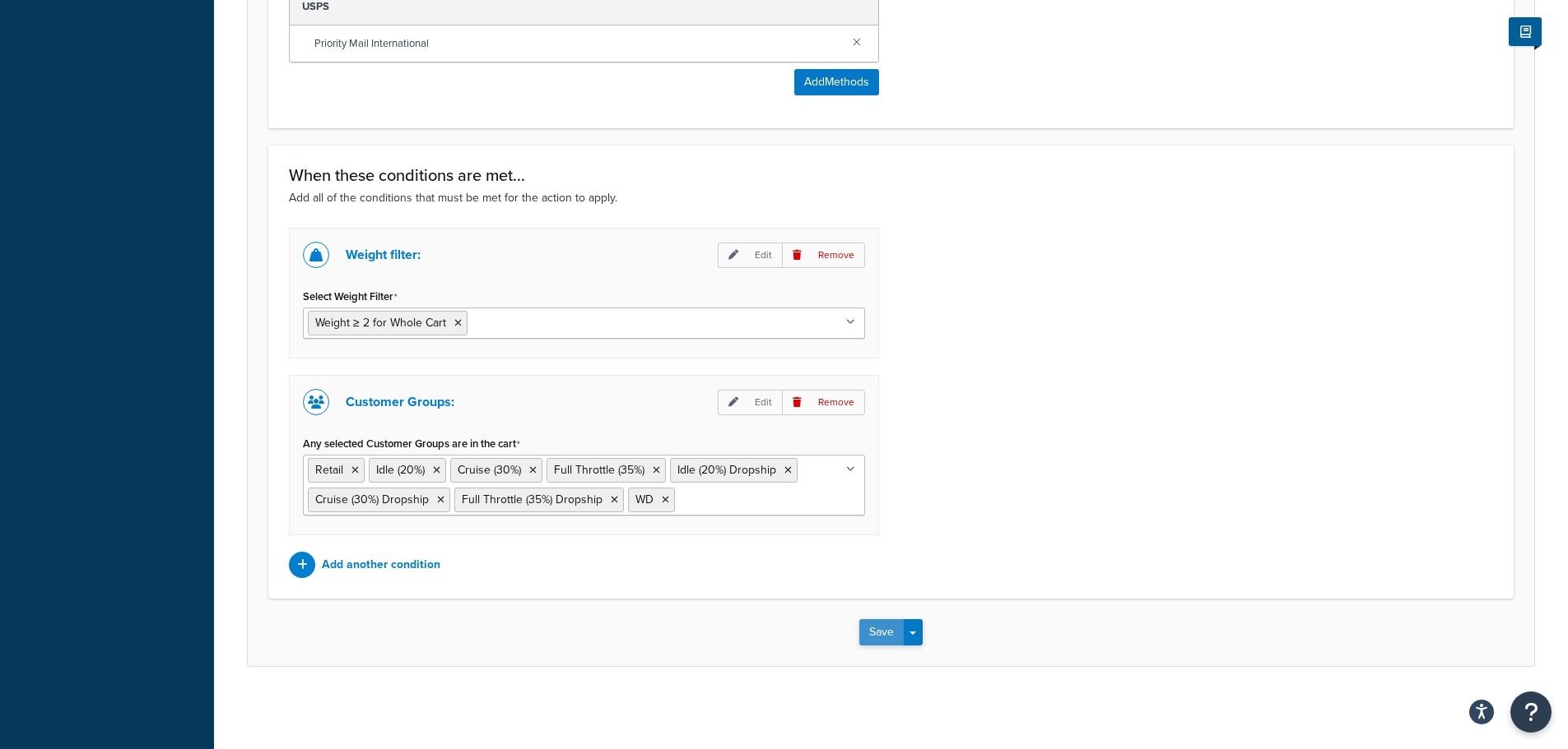
click at [880, 640] on button "Save" at bounding box center [881, 632] width 45 height 26
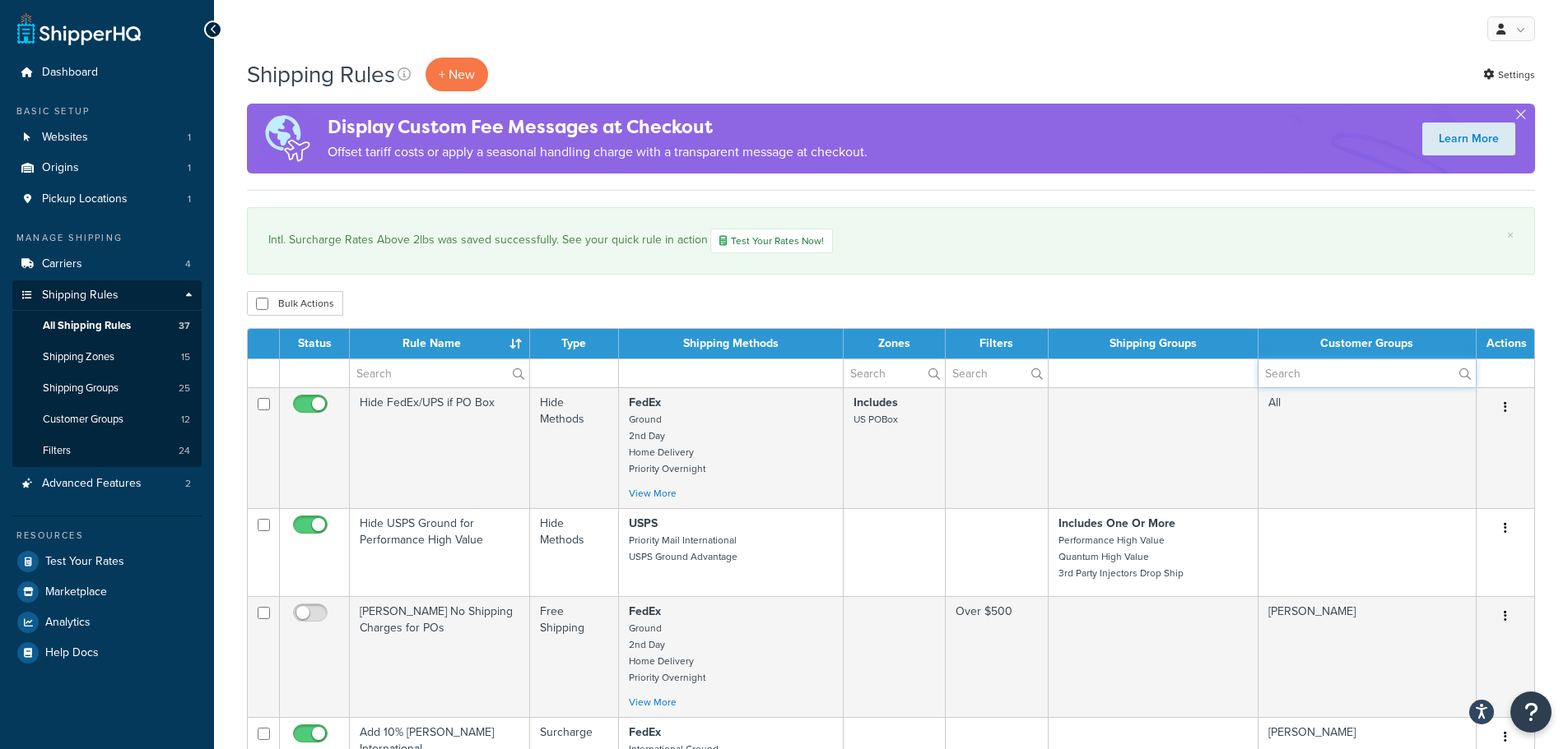
click at [1309, 383] on input "text" at bounding box center [1367, 373] width 217 height 28
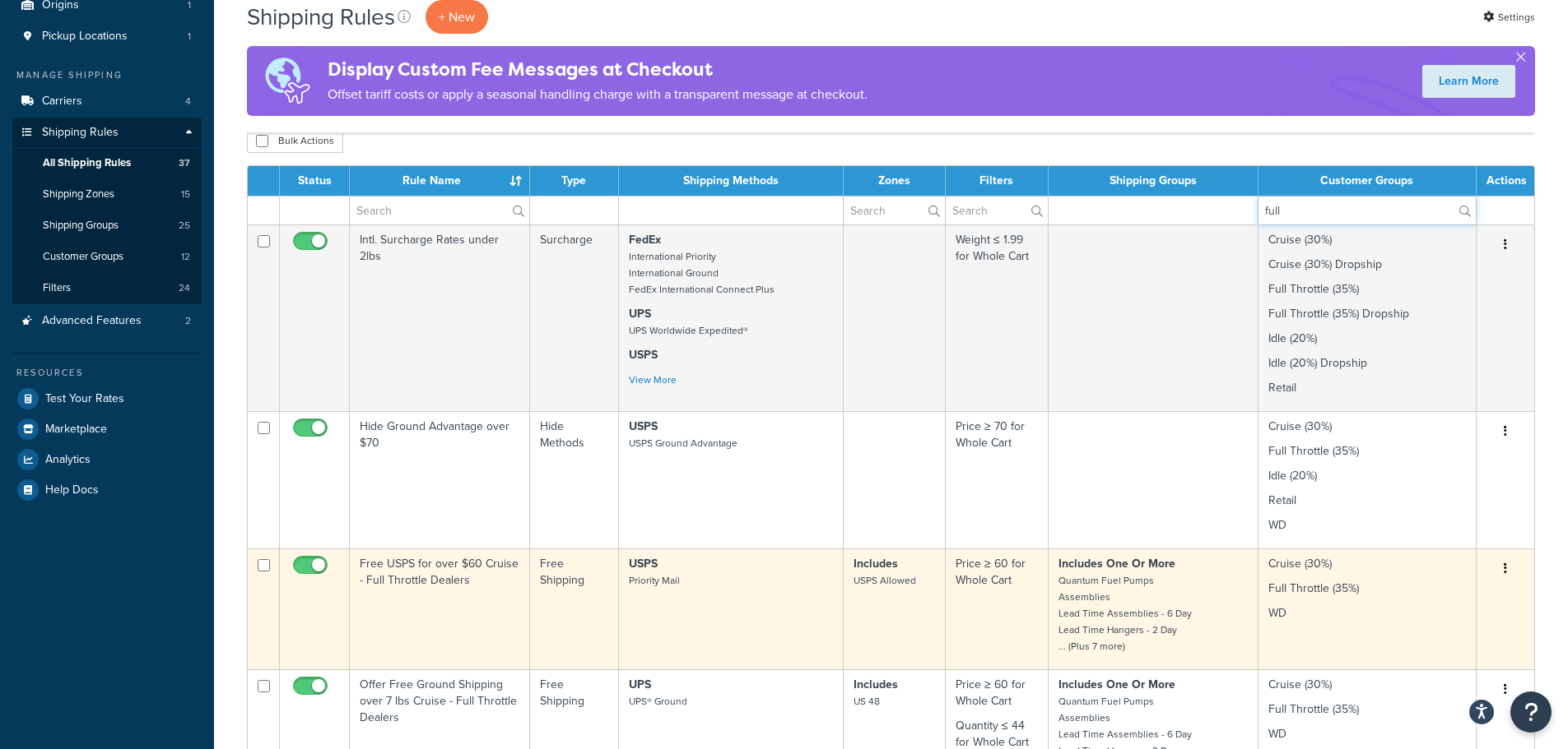
scroll to position [164, 0]
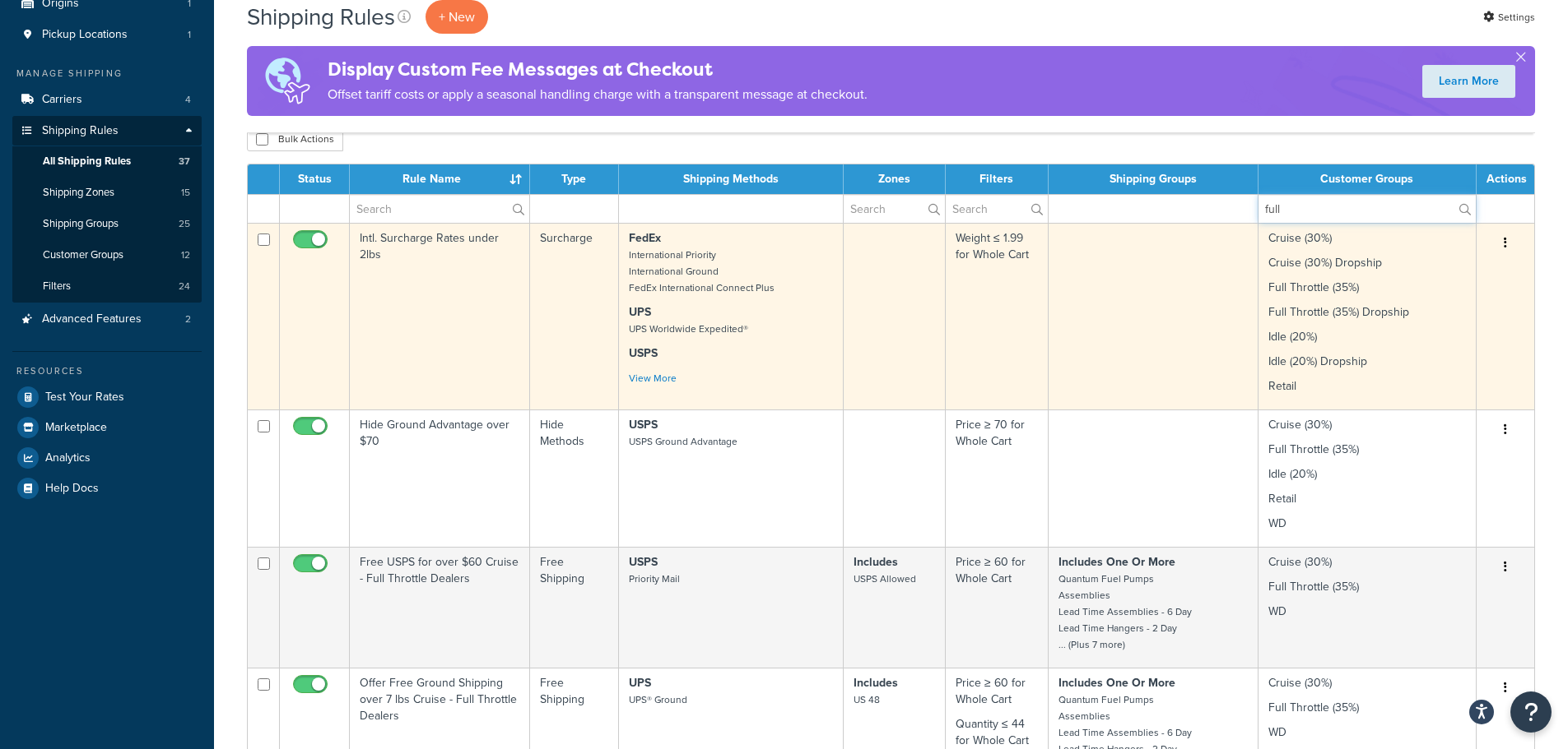
type input "full"
click at [1507, 248] on button "button" at bounding box center [1505, 243] width 23 height 26
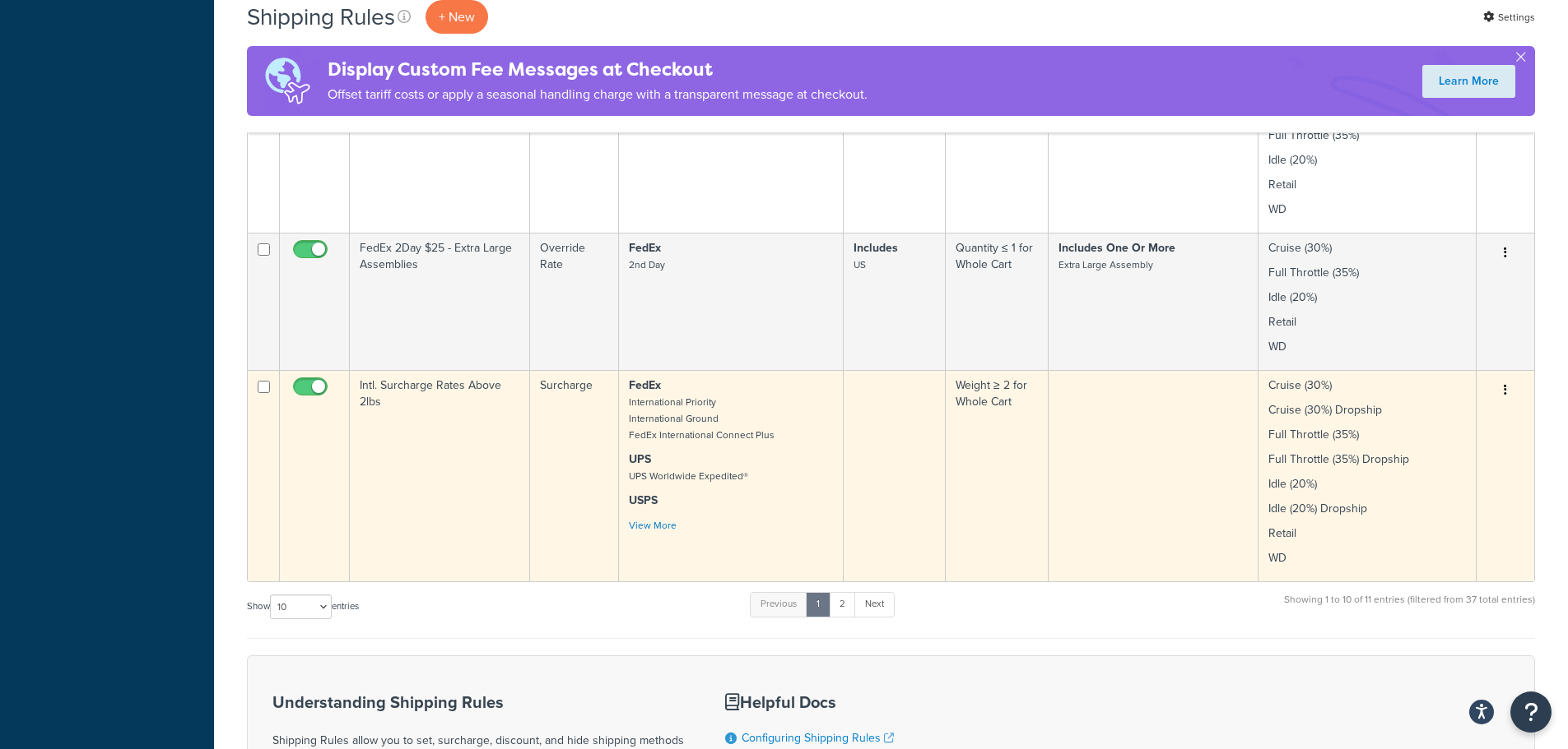
scroll to position [1316, 0]
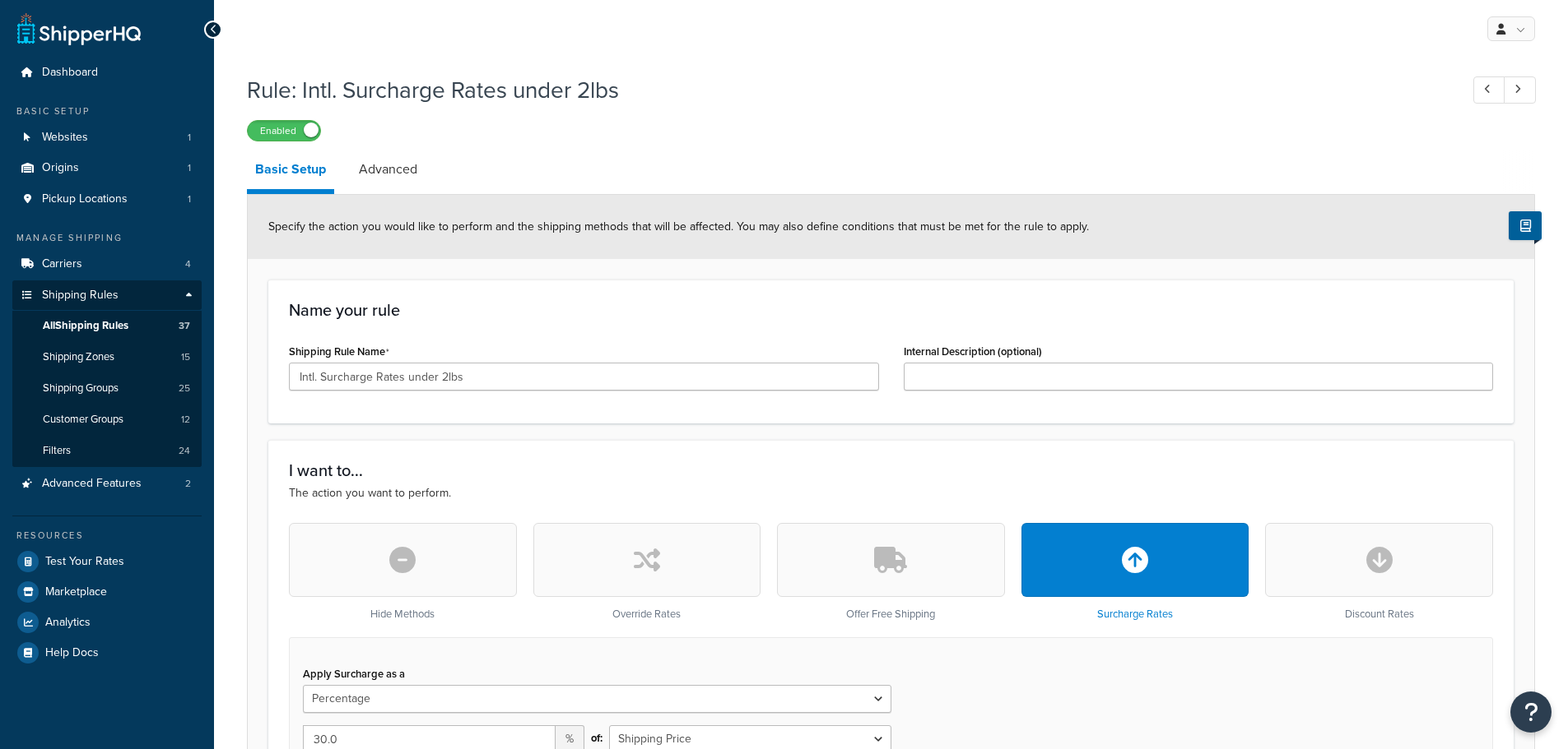
select select "PERCENTAGE"
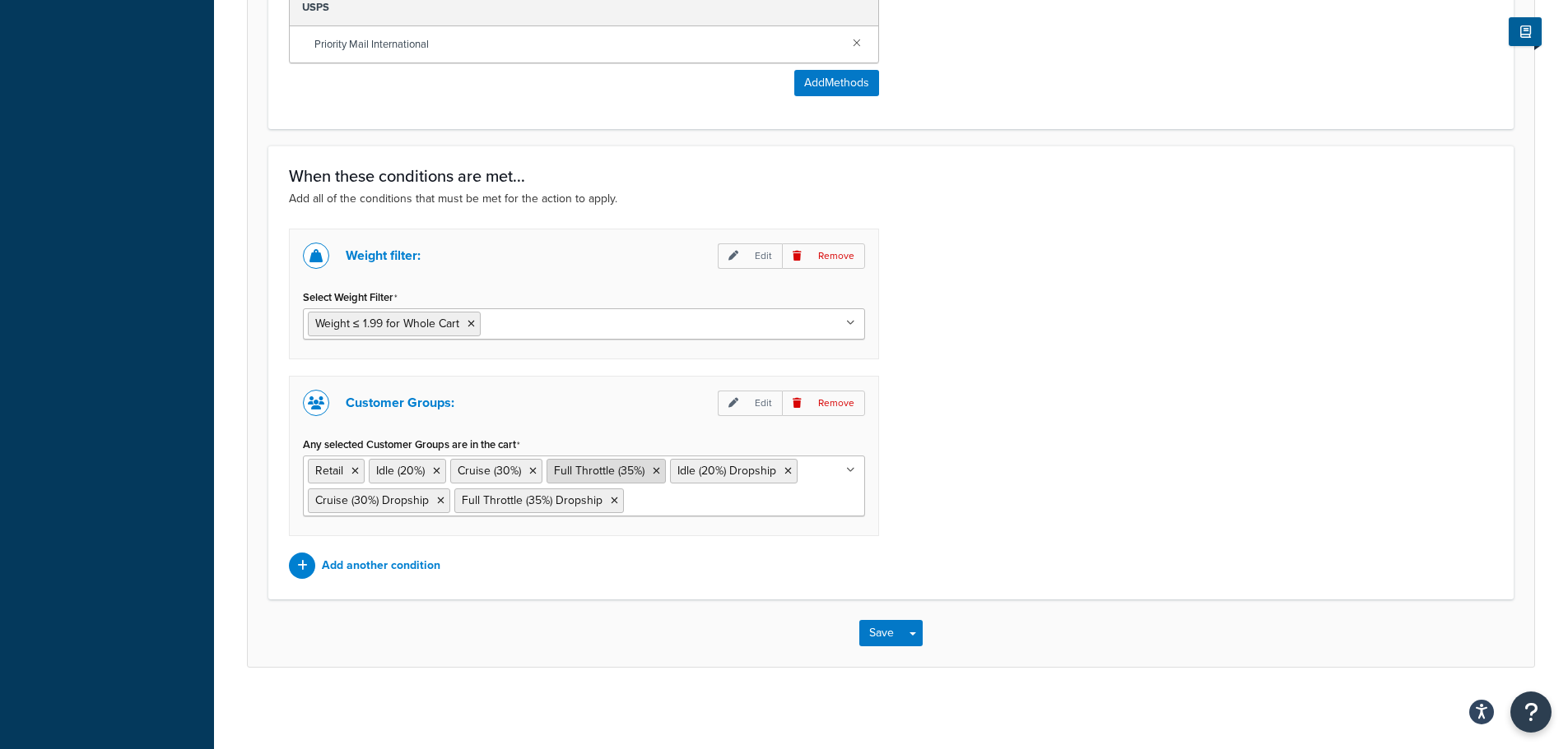
scroll to position [1271, 0]
click at [712, 497] on input "Any selected Customer Groups are in the cart" at bounding box center [701, 499] width 146 height 18
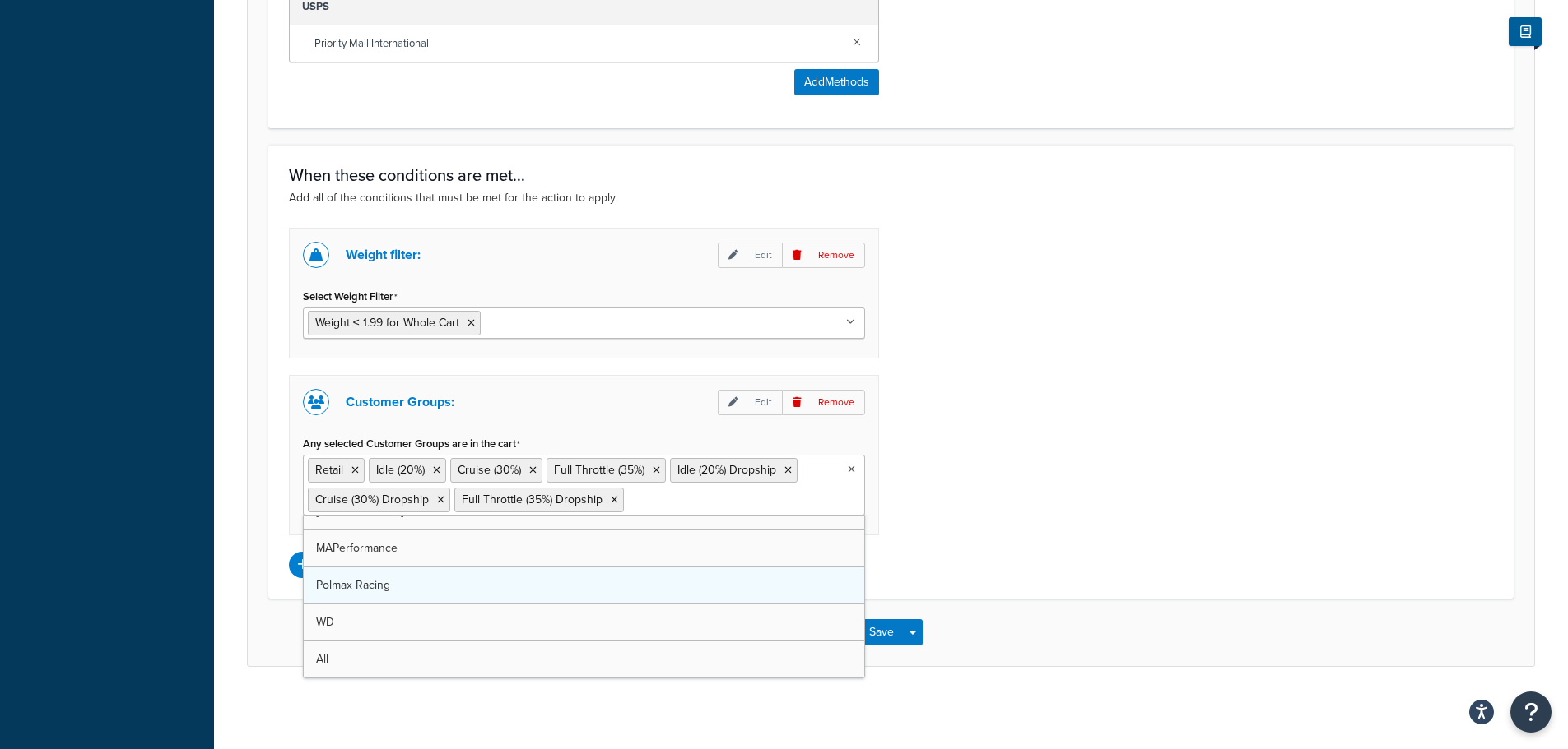
scroll to position [0, 0]
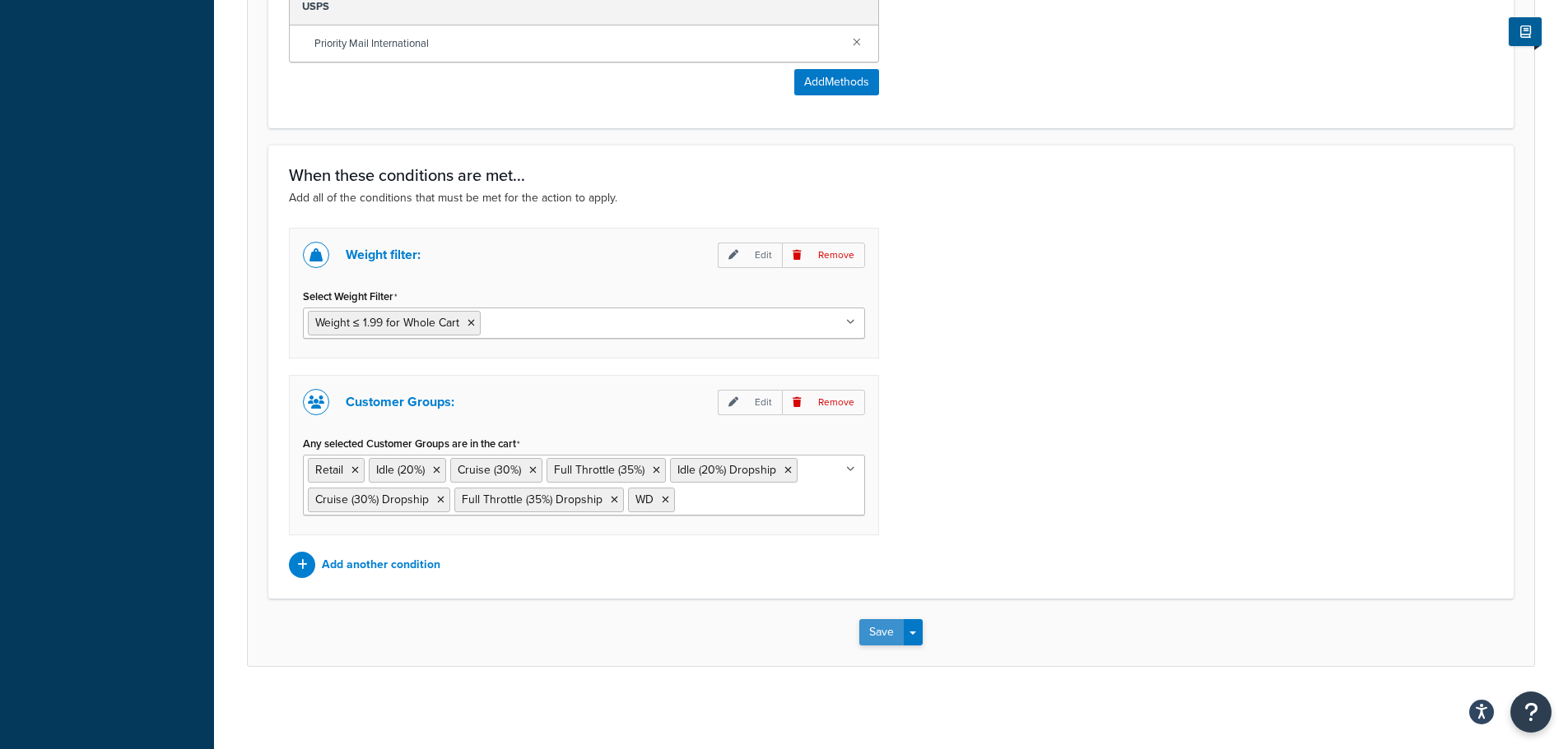
click at [899, 634] on button "Save" at bounding box center [881, 632] width 45 height 26
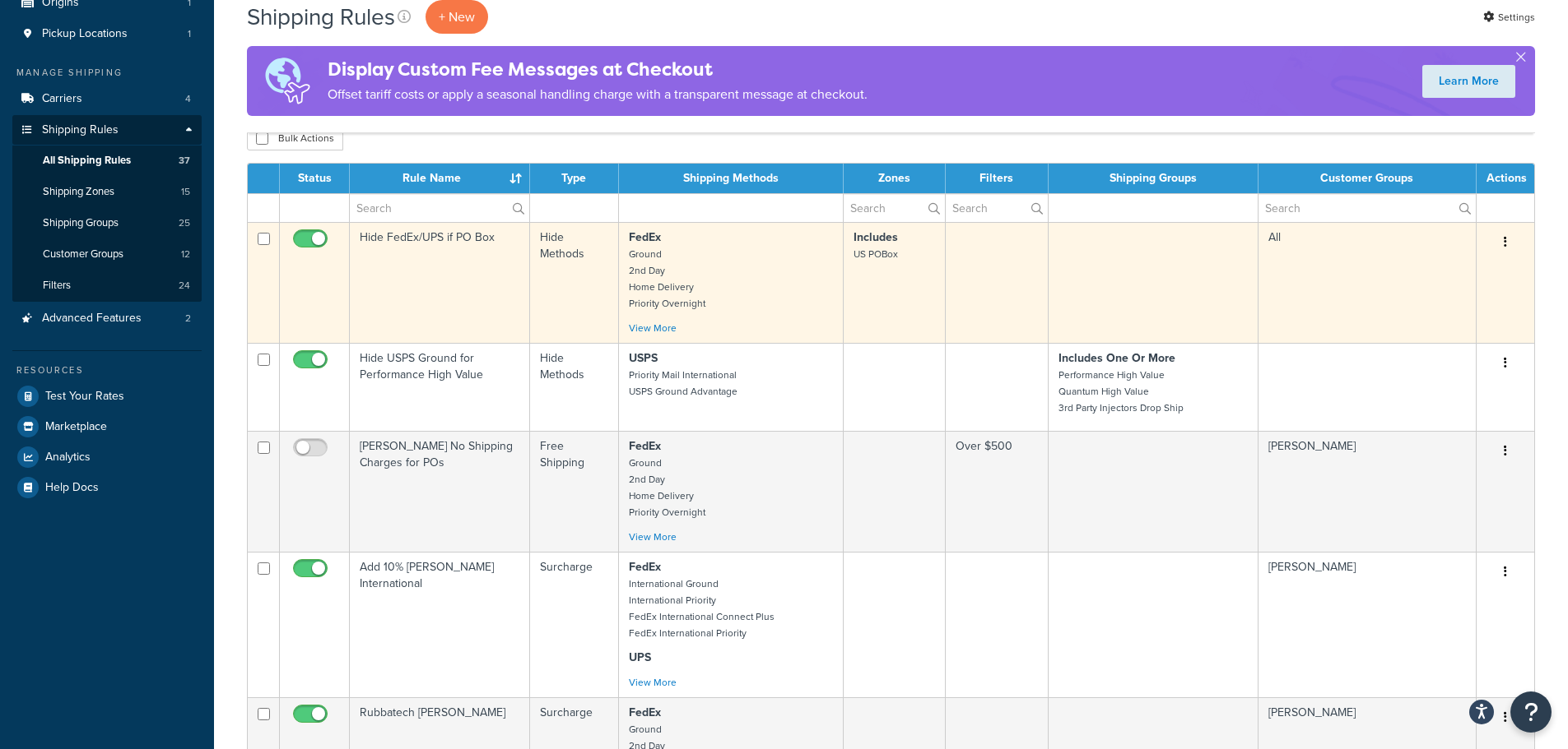
scroll to position [164, 0]
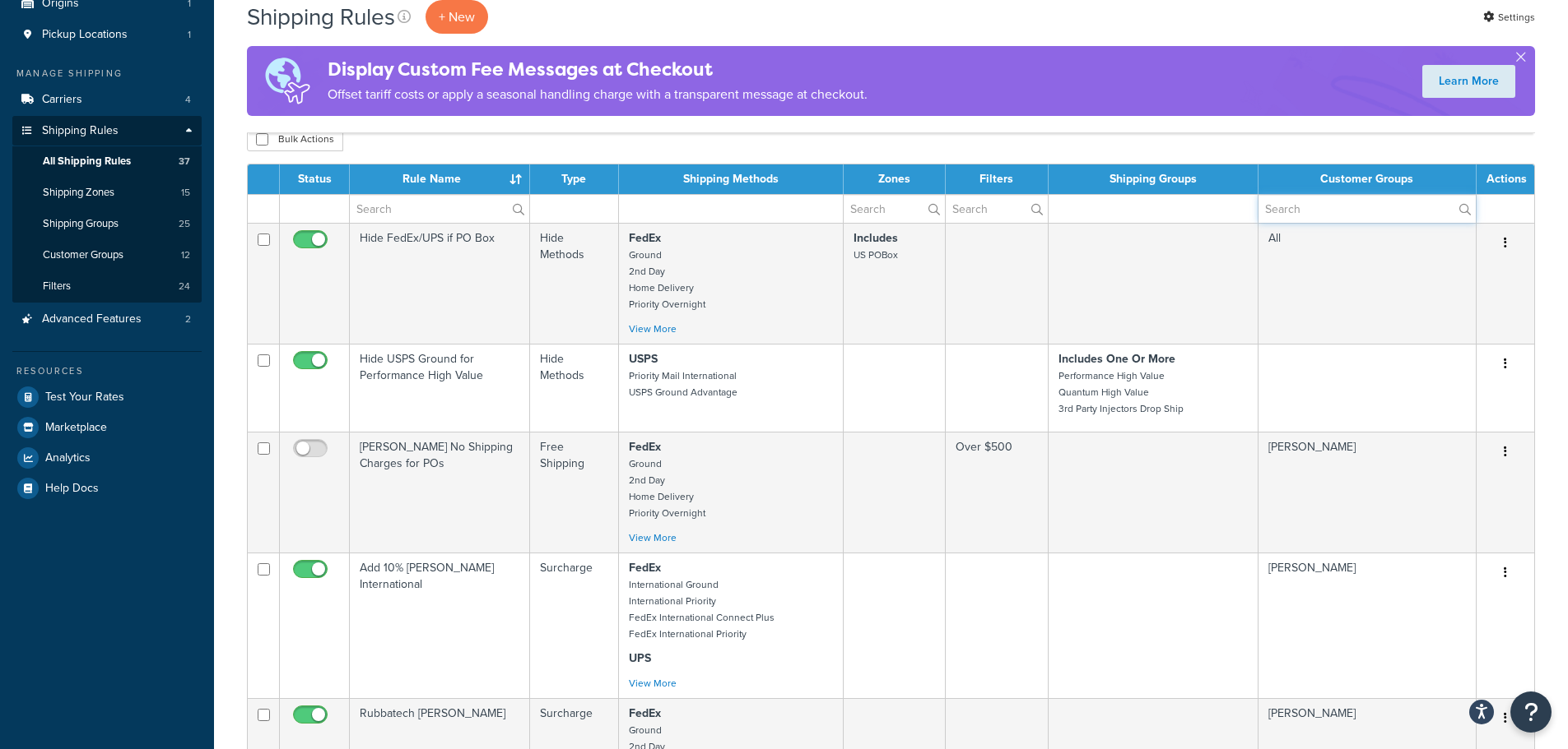
click at [1388, 209] on input "text" at bounding box center [1367, 208] width 217 height 28
type input "full throttle"
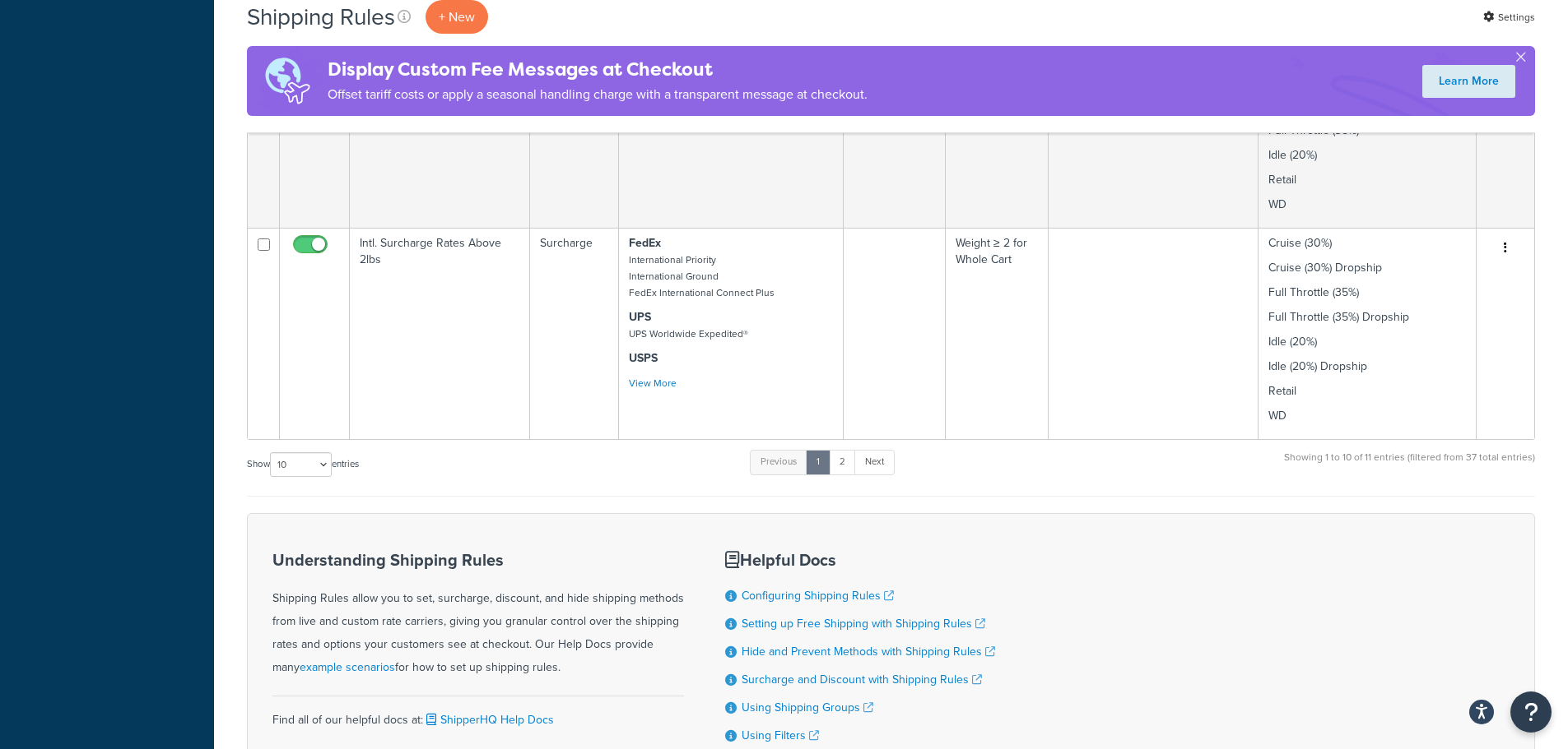
scroll to position [1290, 0]
